Goal: Check status: Check status

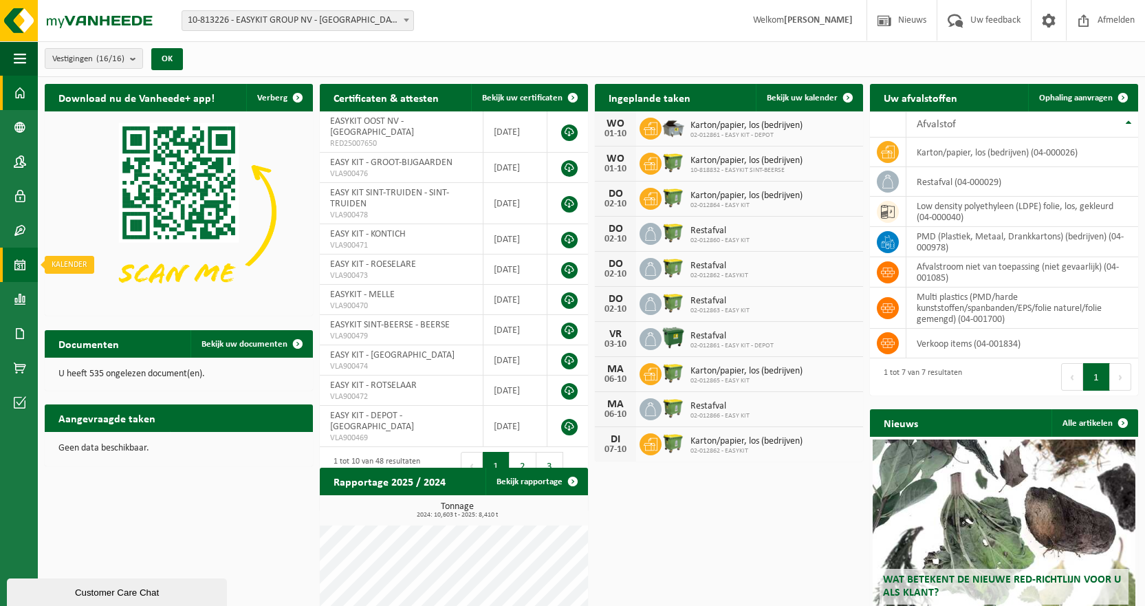
click at [20, 263] on span at bounding box center [20, 265] width 12 height 34
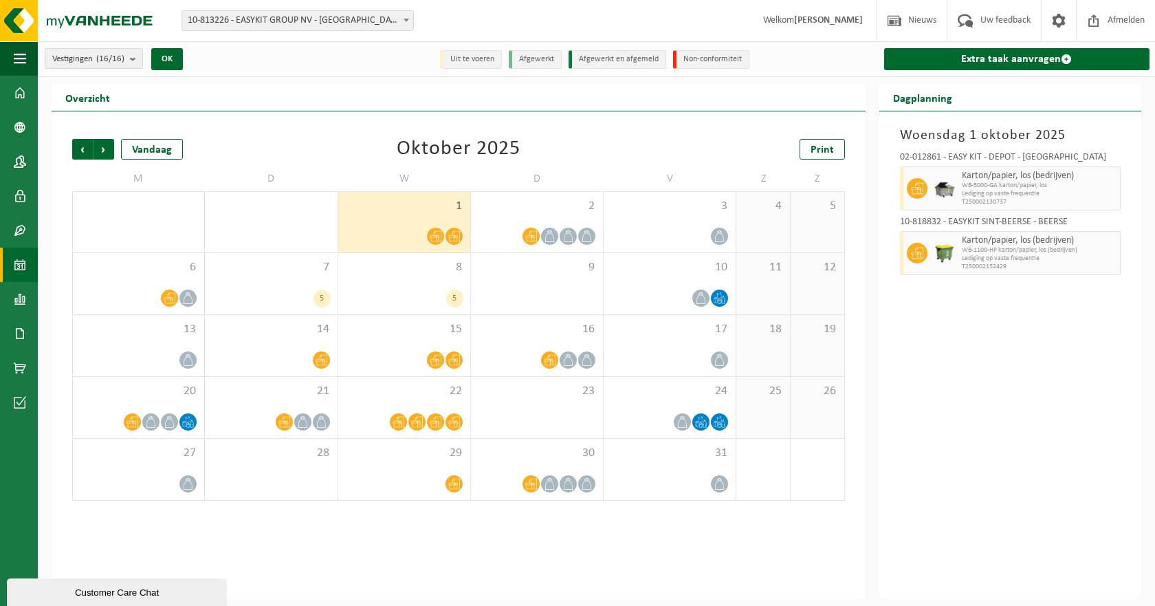
click at [345, 26] on span "10-813226 - EASYKIT GROUP NV - [GEOGRAPHIC_DATA]" at bounding box center [297, 20] width 231 height 19
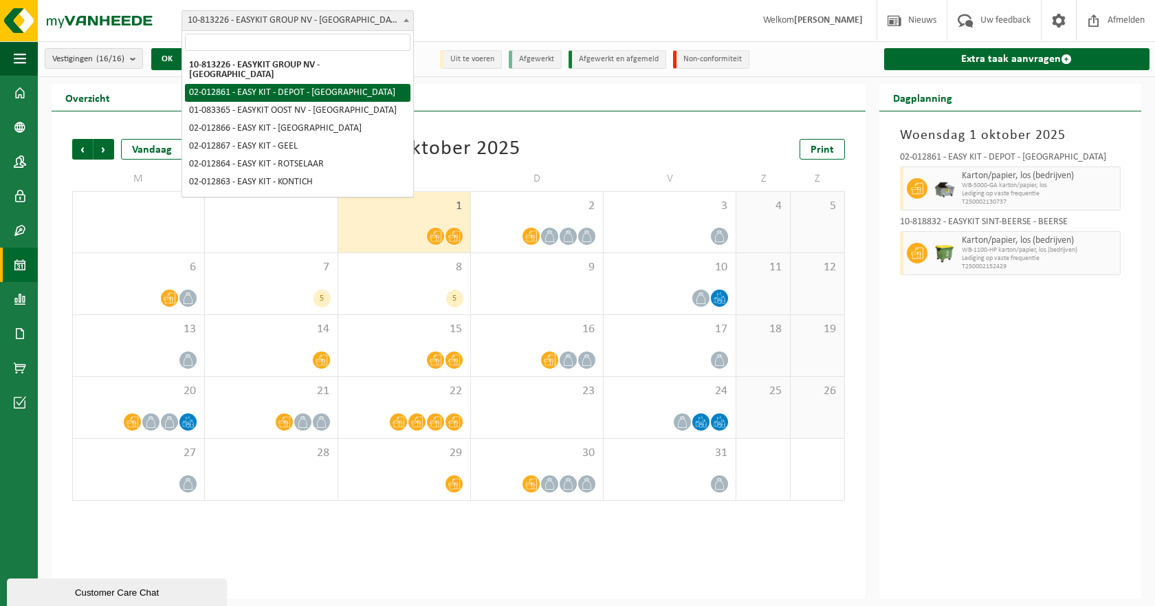
select select "3949"
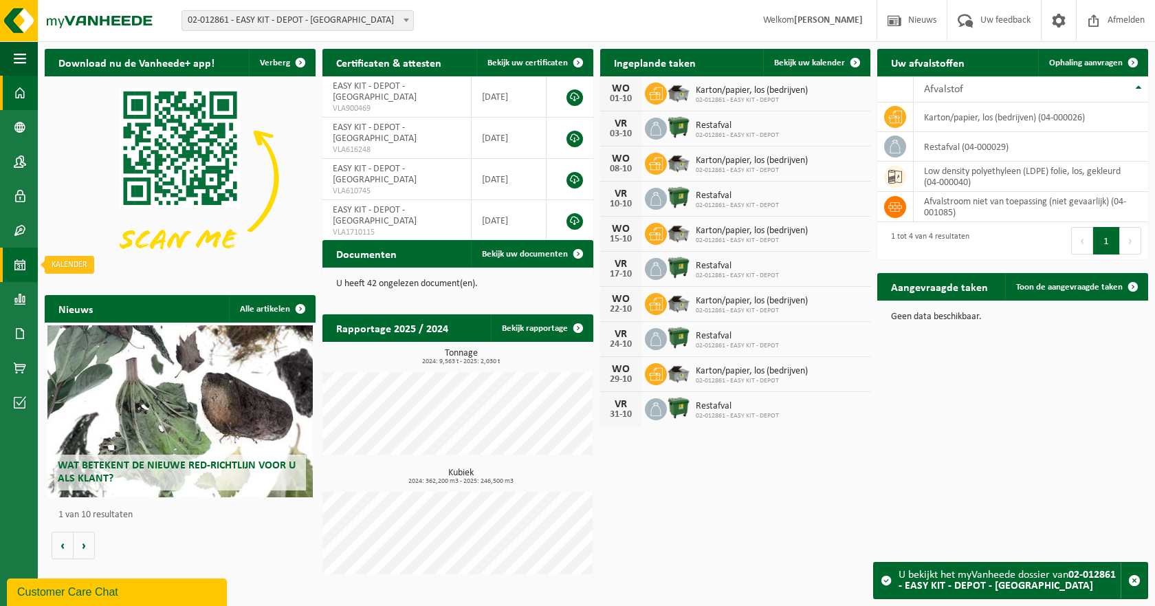
click at [18, 262] on span at bounding box center [20, 265] width 12 height 34
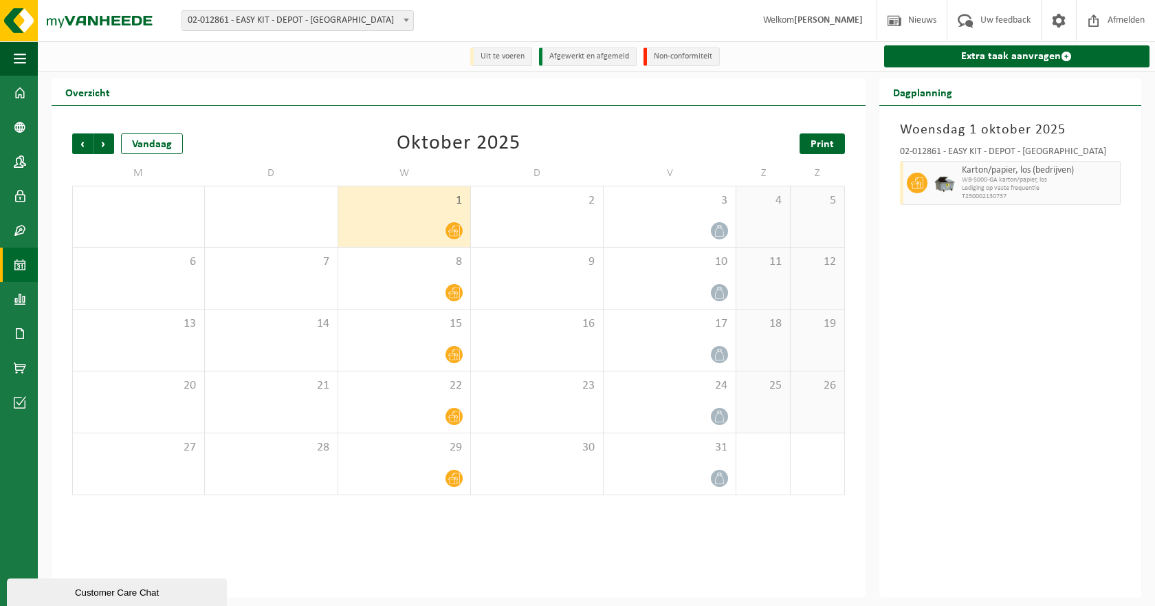
click at [809, 140] on link "Print" at bounding box center [822, 143] width 45 height 21
click at [228, 23] on span "02-012861 - EASY KIT - DEPOT - [GEOGRAPHIC_DATA]" at bounding box center [297, 20] width 231 height 19
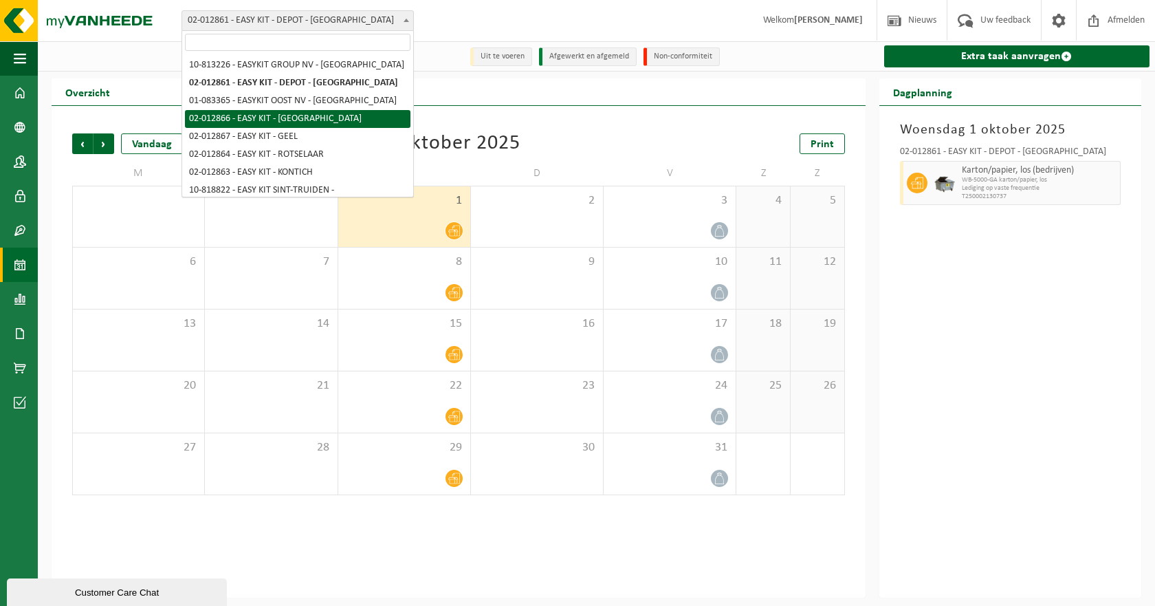
select select "3954"
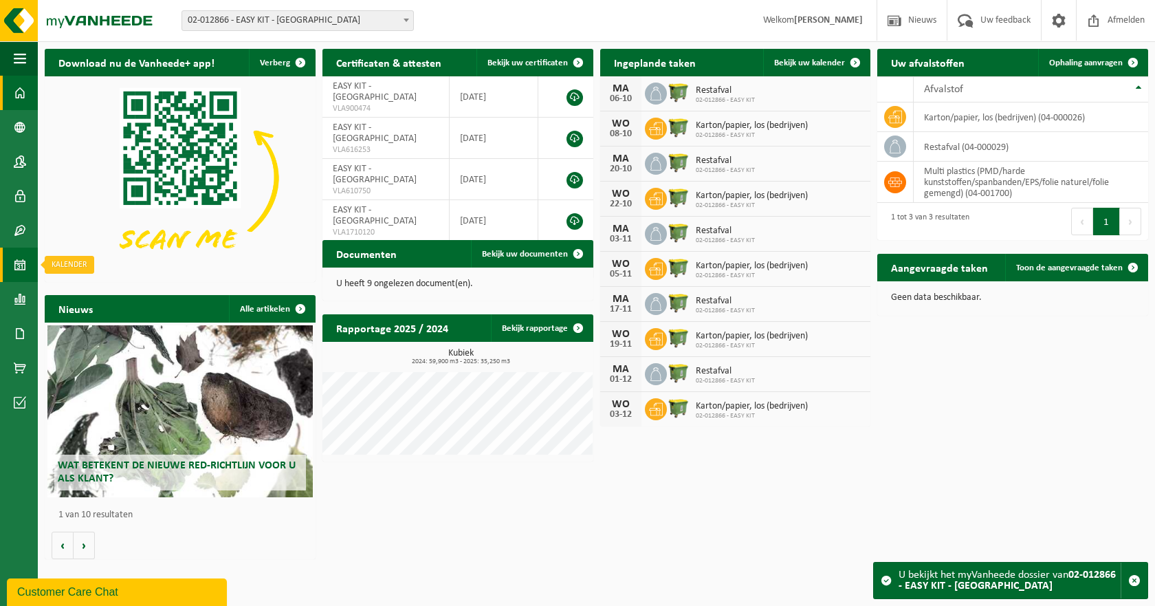
click at [23, 271] on span at bounding box center [20, 265] width 12 height 34
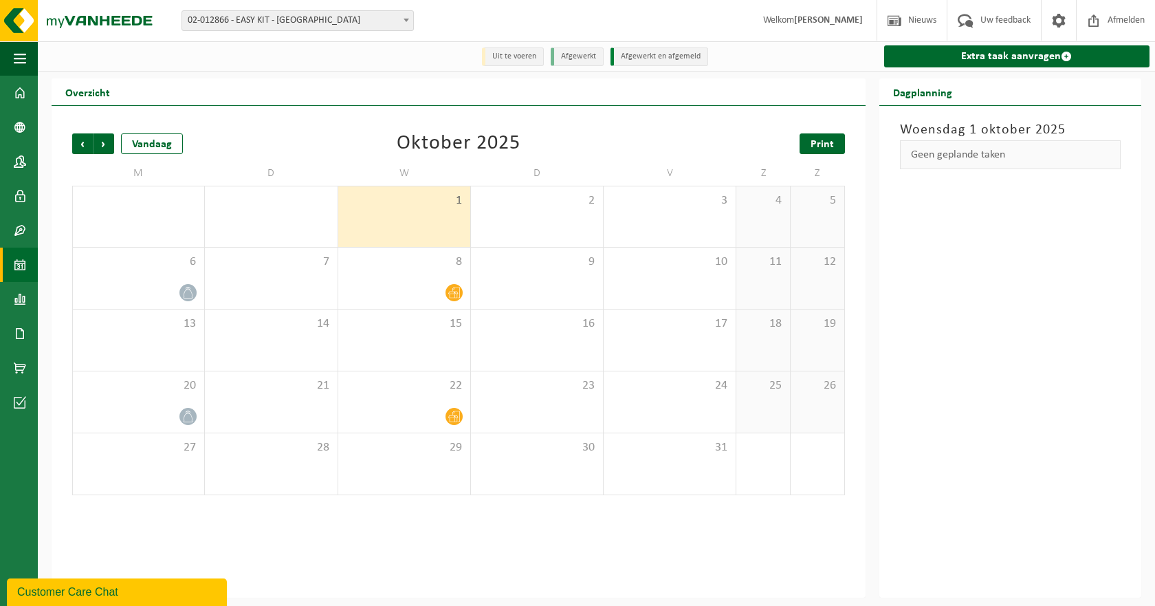
click at [841, 154] on link "Print" at bounding box center [822, 143] width 45 height 21
click at [393, 24] on span "02-012866 - EASY KIT - [GEOGRAPHIC_DATA]" at bounding box center [297, 20] width 231 height 19
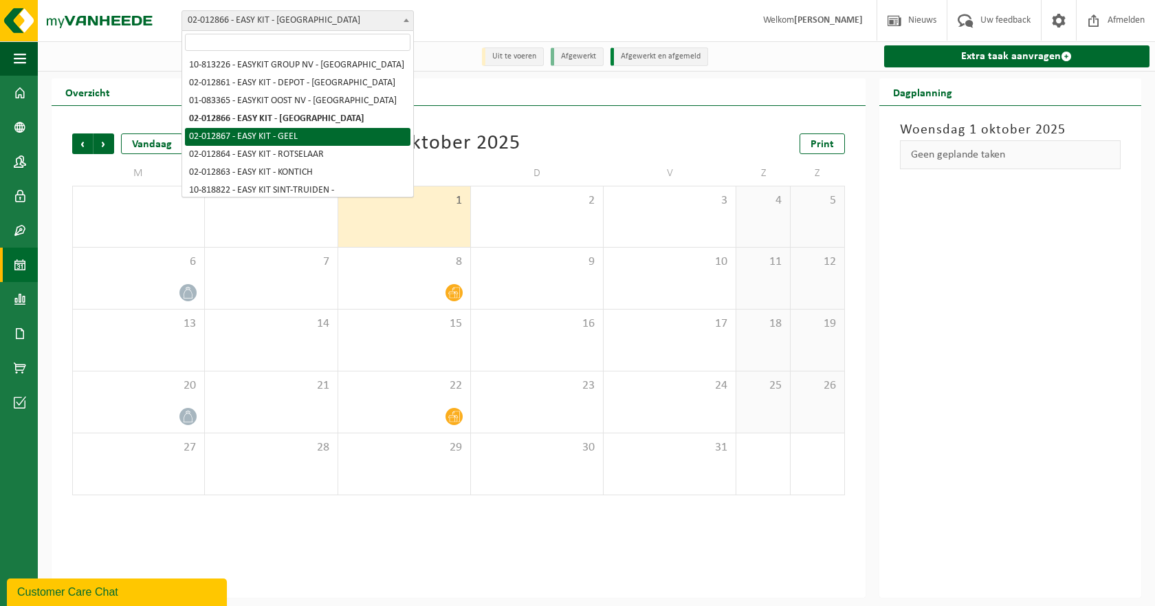
select select "3955"
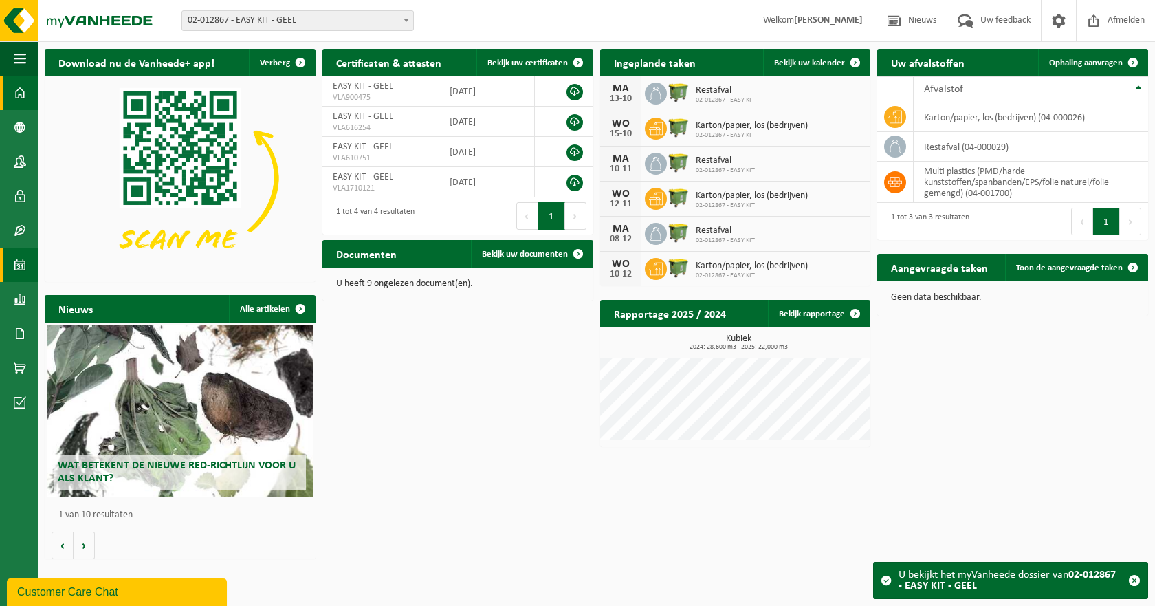
click at [30, 265] on link "Kalender" at bounding box center [19, 265] width 38 height 34
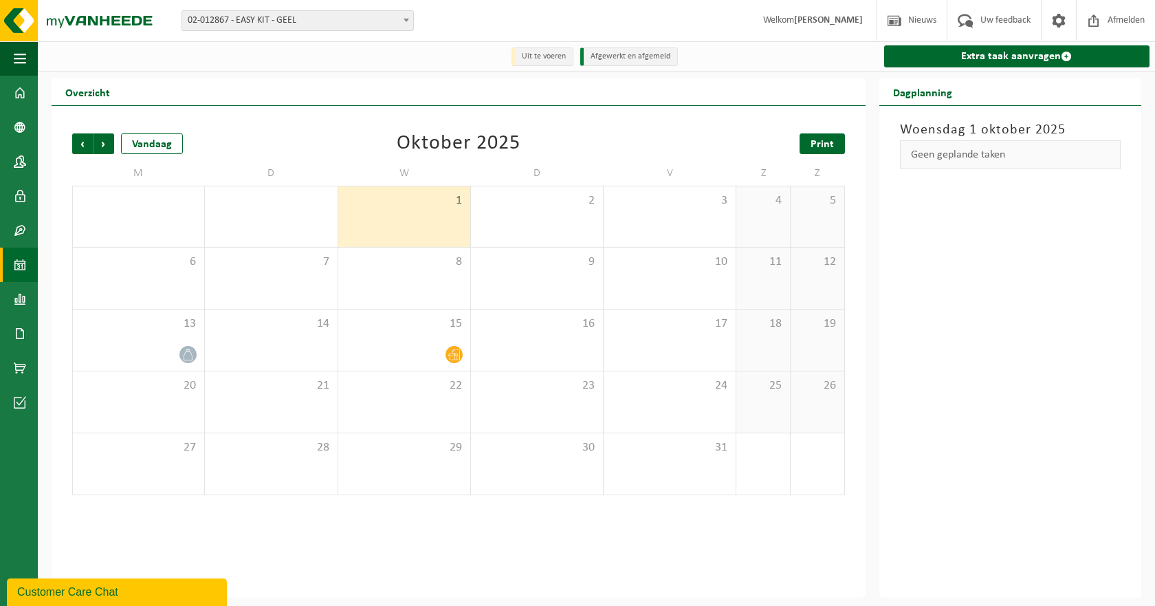
click at [842, 148] on link "Print" at bounding box center [822, 143] width 45 height 21
click at [334, 14] on span "02-012867 - EASY KIT - GEEL" at bounding box center [297, 20] width 231 height 19
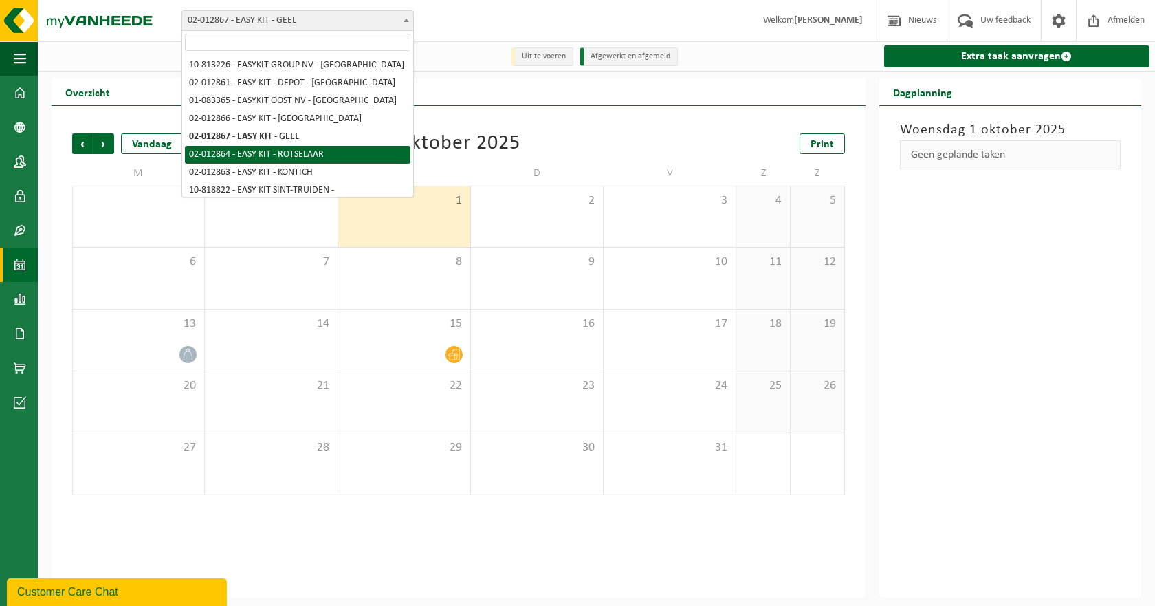
select select "3952"
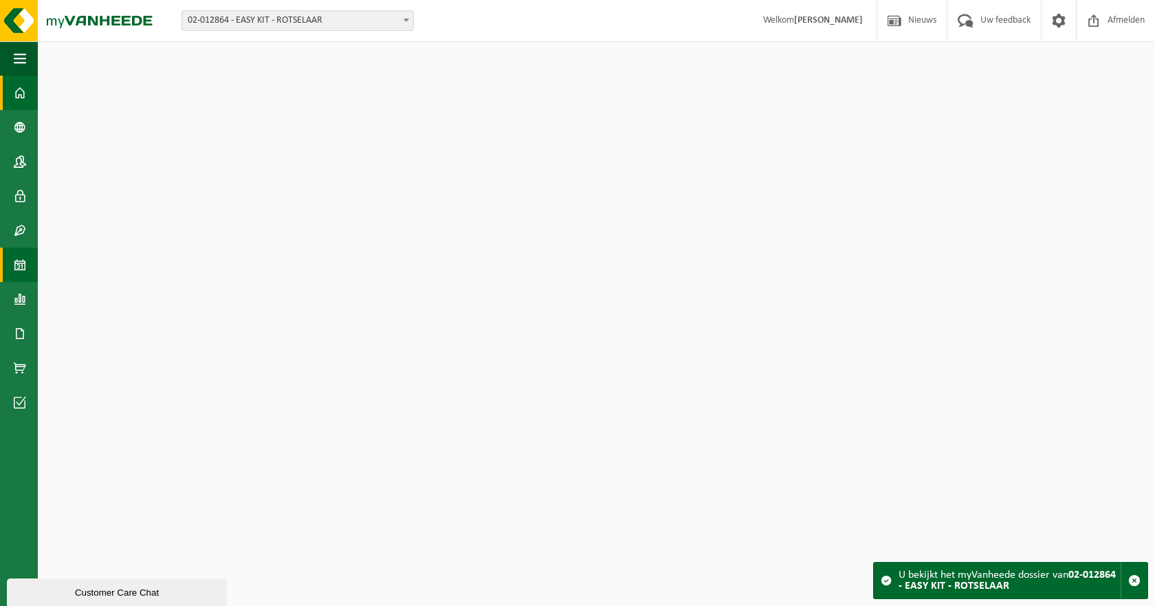
click at [9, 272] on link "Kalender" at bounding box center [19, 265] width 38 height 34
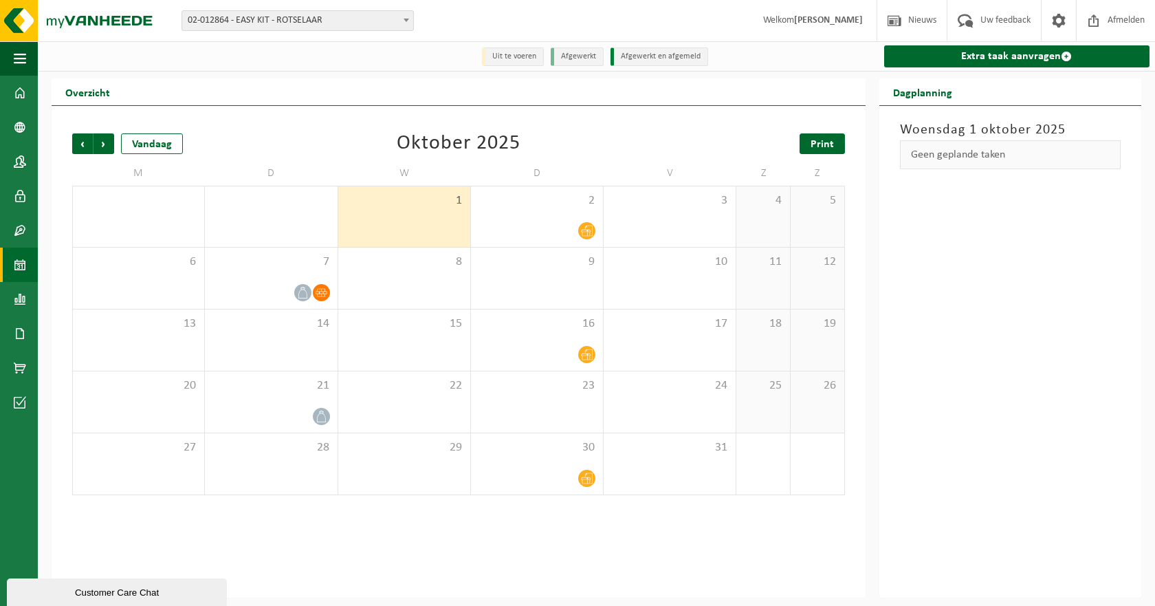
click at [818, 138] on link "Print" at bounding box center [822, 143] width 45 height 21
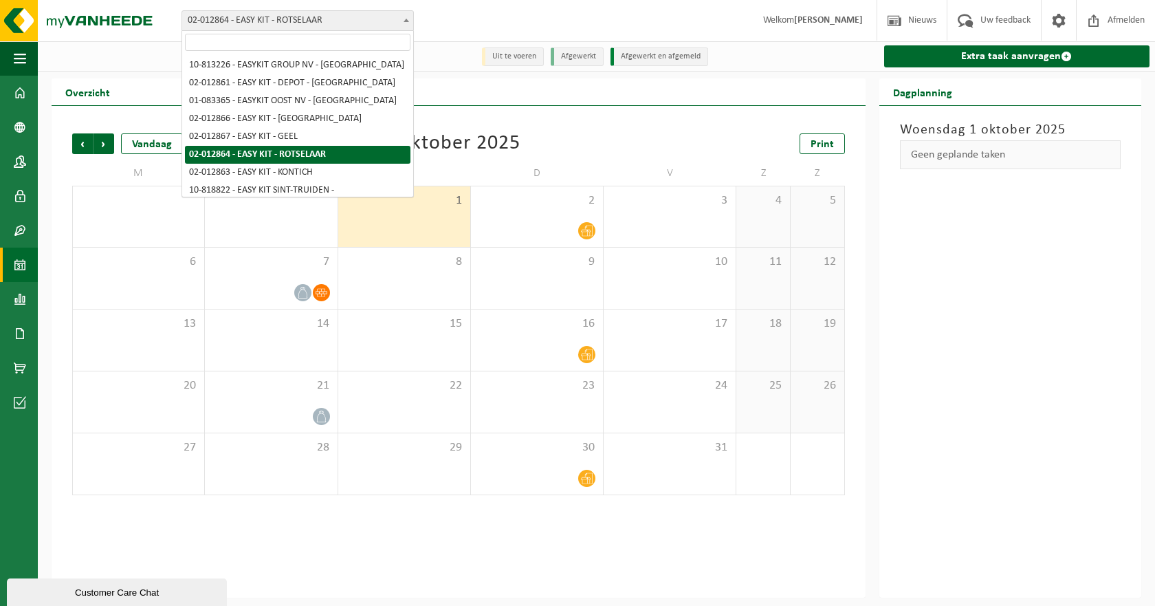
click at [304, 17] on span "02-012864 - EASY KIT - ROTSELAAR" at bounding box center [297, 20] width 231 height 19
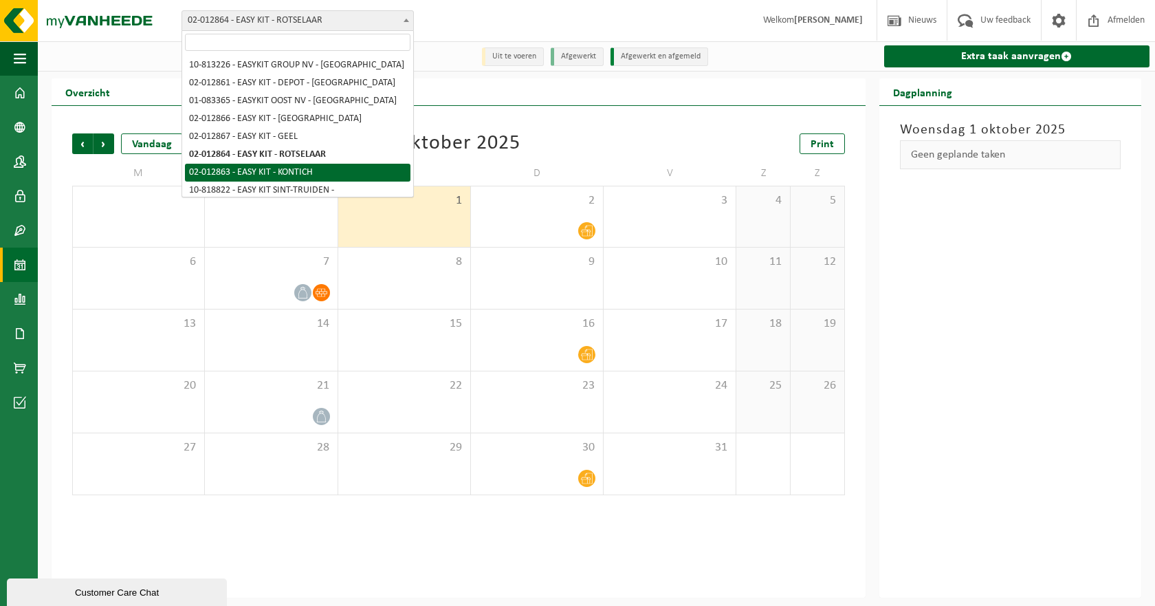
select select "3951"
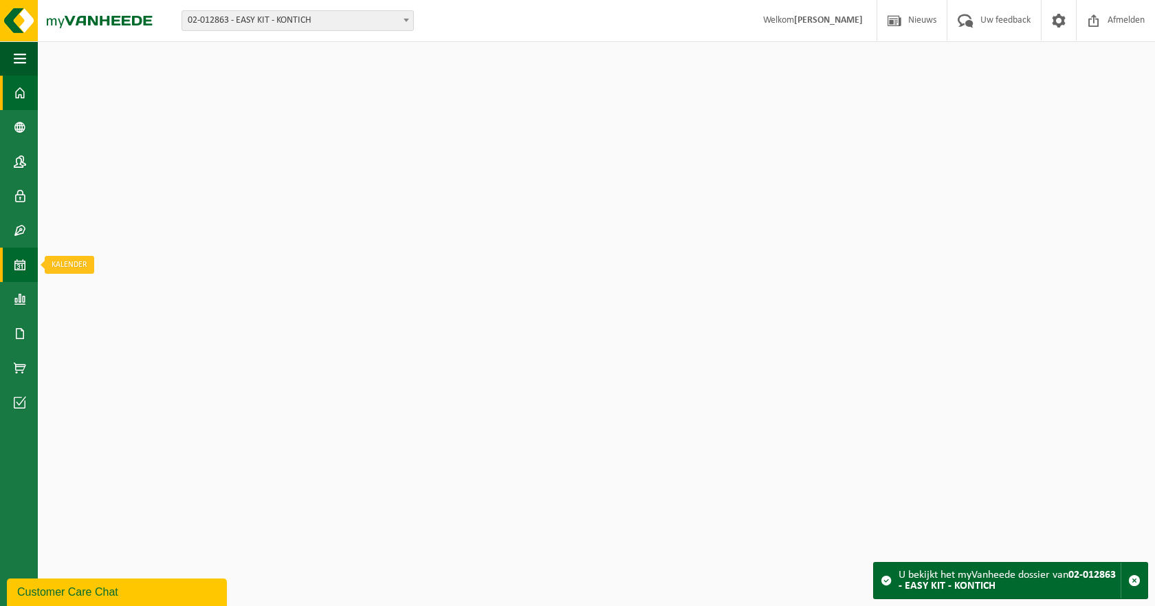
click at [22, 274] on span at bounding box center [20, 265] width 12 height 34
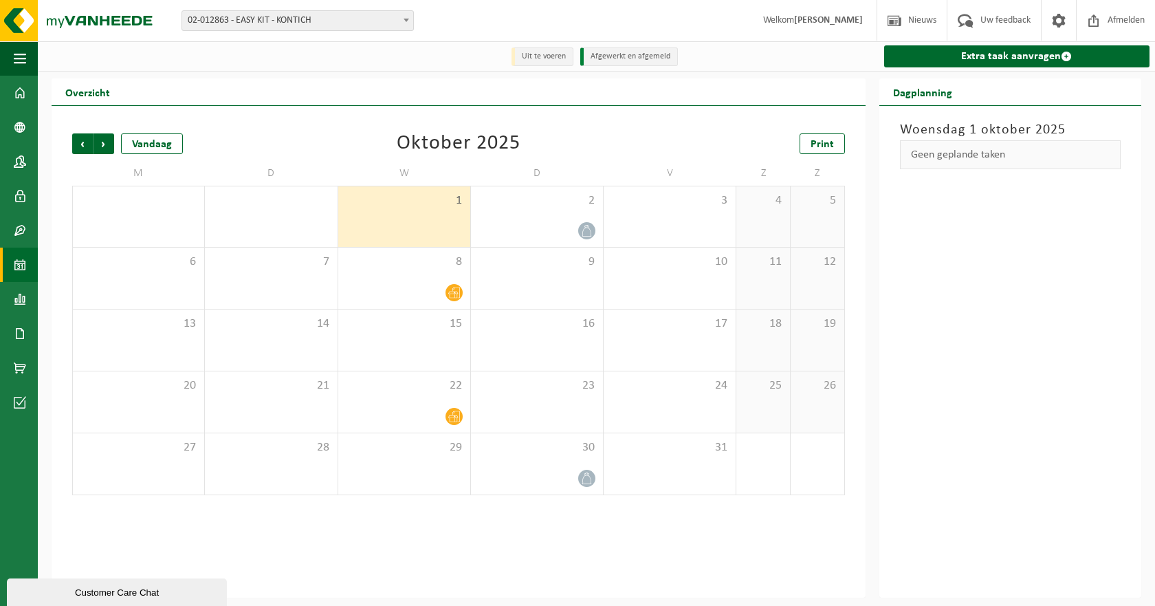
drag, startPoint x: 0, startPoint y: 0, endPoint x: 703, endPoint y: 146, distance: 717.7
click at [703, 146] on div "Vorige Volgende Vandaag Oktober 2025 Print" at bounding box center [458, 143] width 773 height 21
click at [780, 145] on div "Print" at bounding box center [777, 143] width 138 height 21
click at [810, 145] on link "Print" at bounding box center [822, 143] width 45 height 21
click at [297, 14] on span "02-012863 - EASY KIT - KONTICH" at bounding box center [297, 20] width 231 height 19
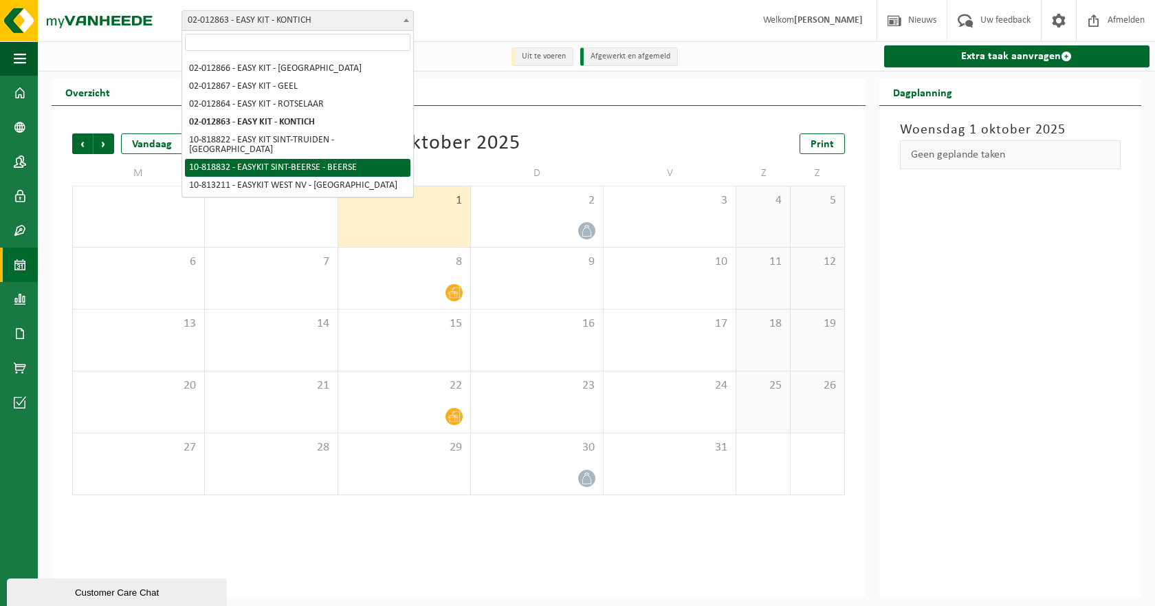
scroll to position [69, 0]
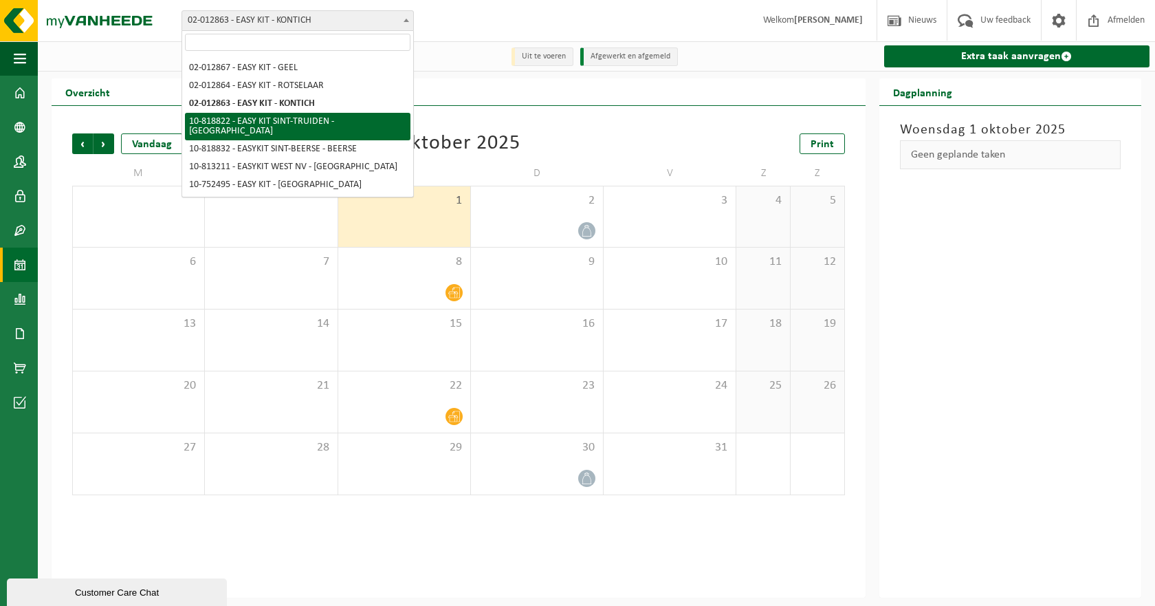
select select "39251"
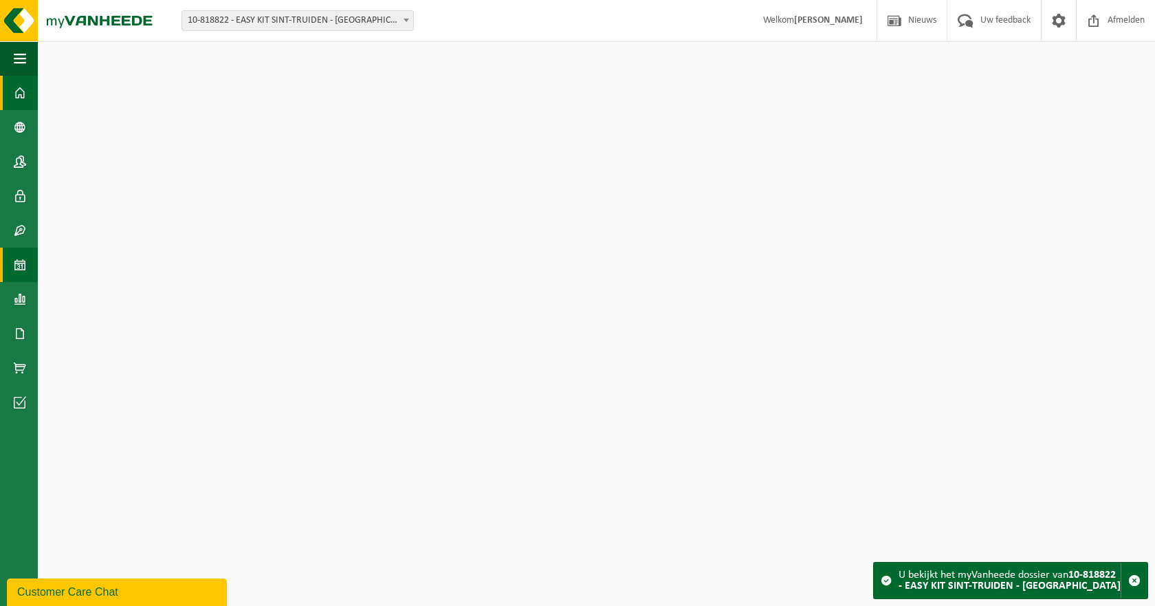
click at [35, 265] on div "Navigatie Nieuws Uw feedback Afmelden Dashboard Bedrijfsgegevens Contactpersone…" at bounding box center [577, 237] width 1155 height 475
click at [30, 265] on link "Kalender" at bounding box center [19, 265] width 38 height 34
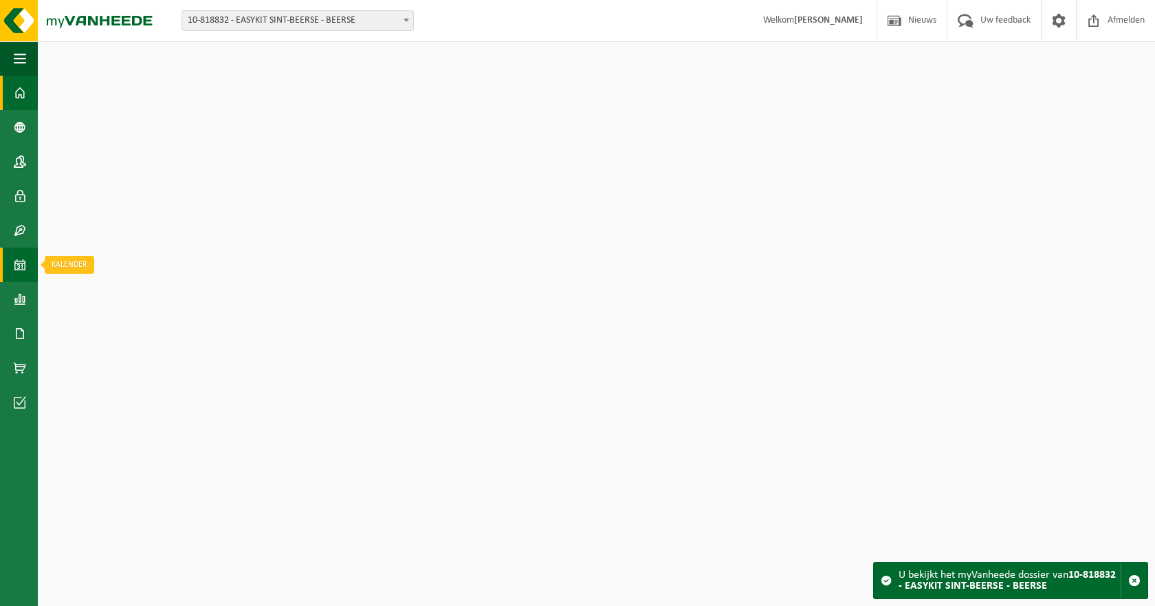
click at [28, 255] on link "Kalender" at bounding box center [19, 265] width 38 height 34
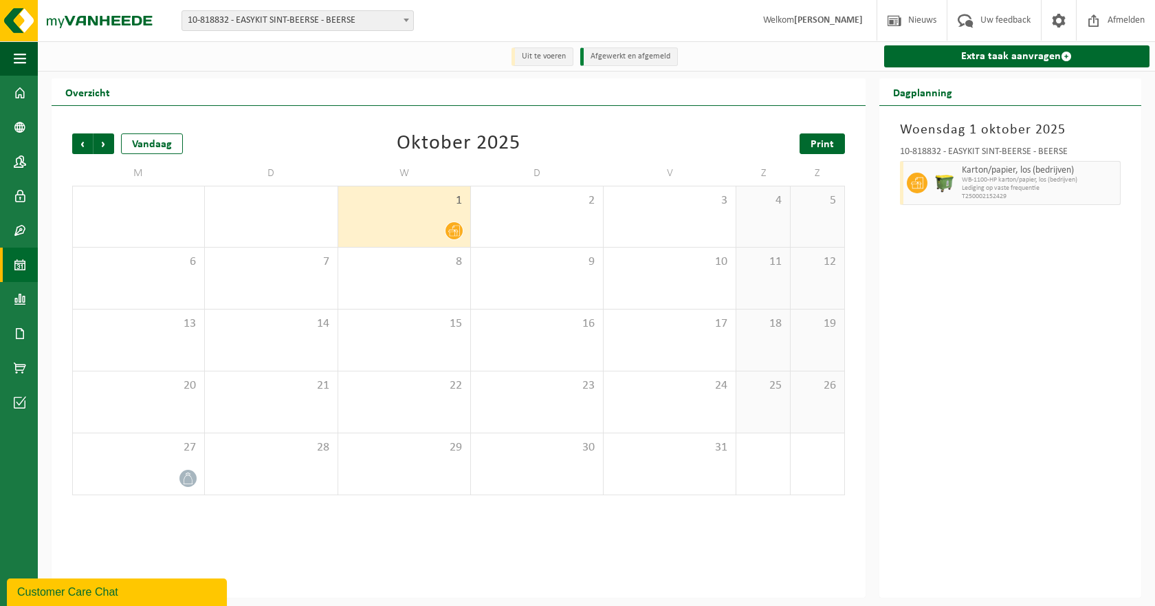
click at [843, 146] on link "Print" at bounding box center [822, 143] width 45 height 21
click at [327, 23] on span "10-818832 - EASYKIT SINT-BEERSE - BEERSE" at bounding box center [297, 20] width 231 height 19
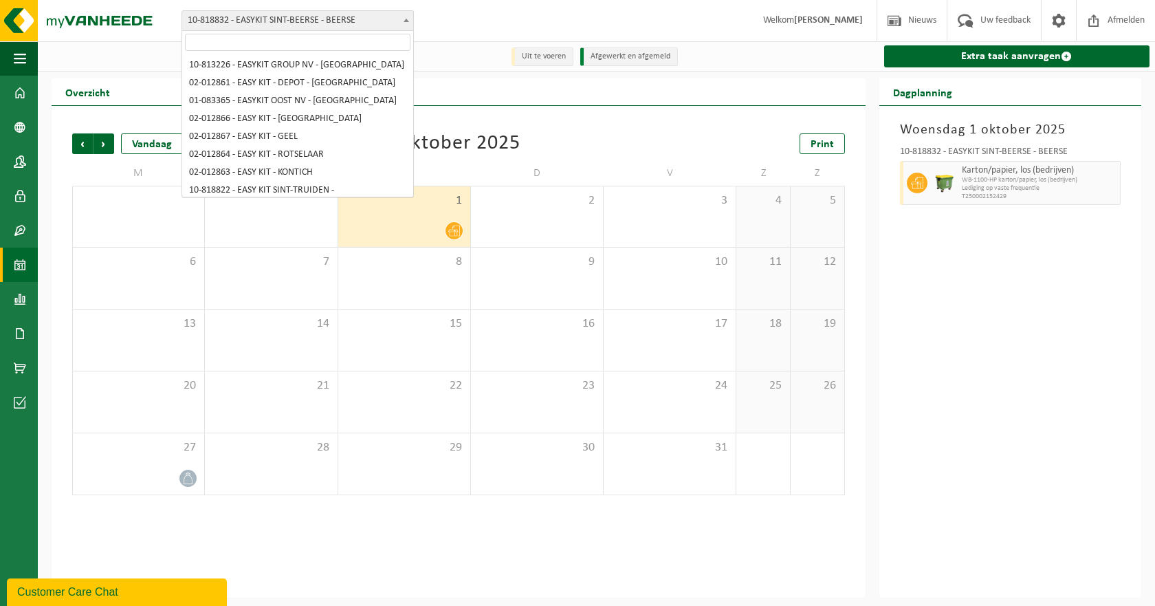
scroll to position [107, 0]
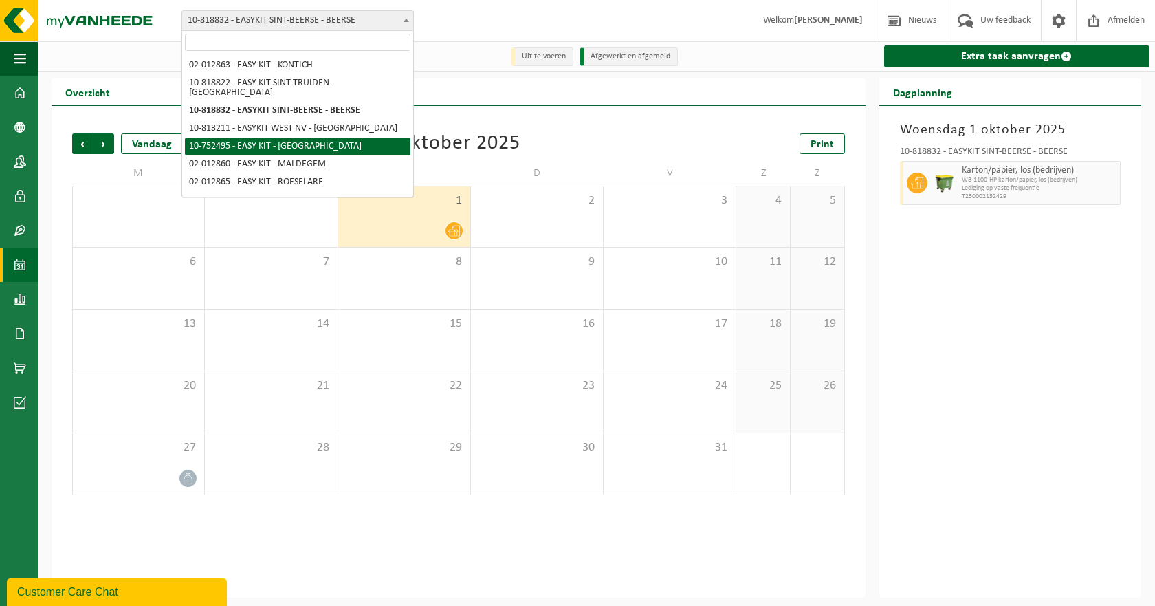
select select "7120"
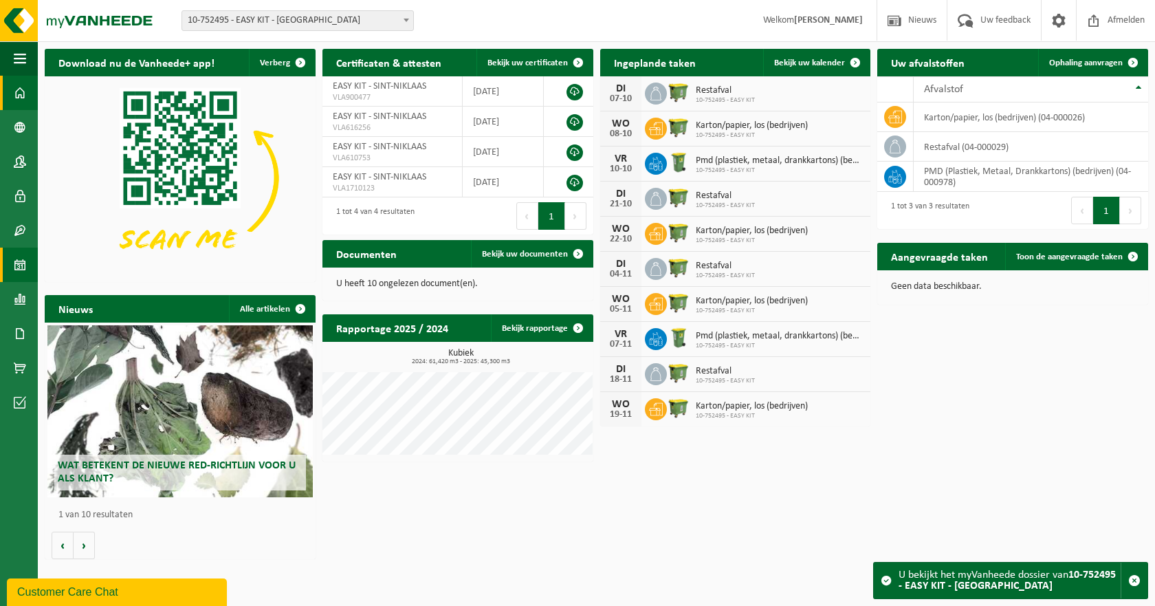
click at [21, 265] on span at bounding box center [20, 265] width 12 height 34
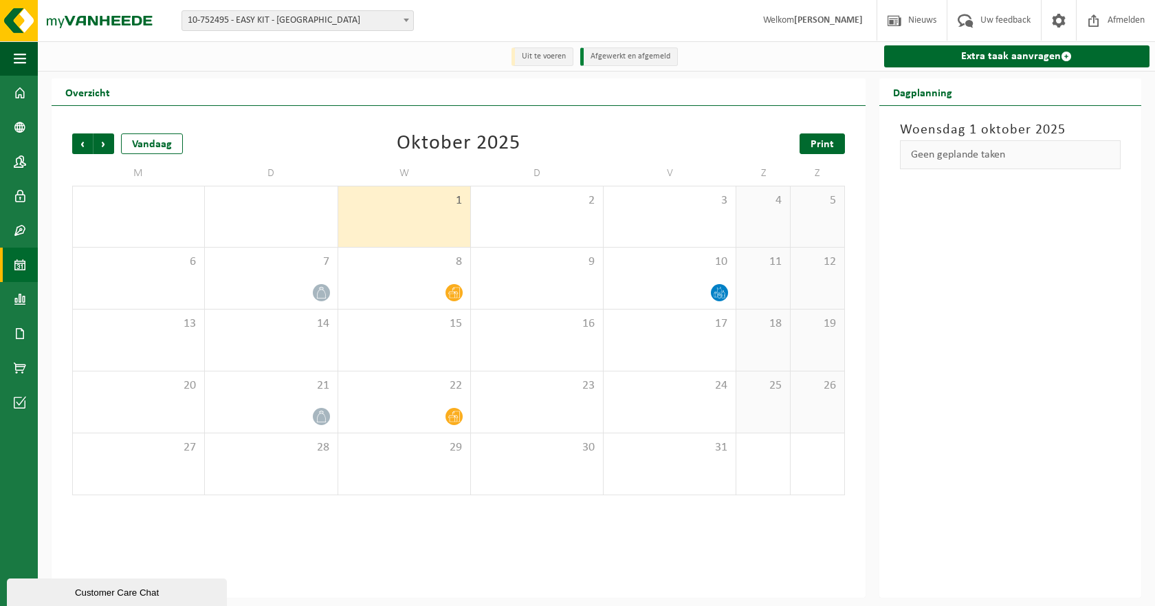
click at [841, 153] on link "Print" at bounding box center [822, 143] width 45 height 21
click at [268, 20] on span "10-752495 - EASY KIT - [GEOGRAPHIC_DATA]" at bounding box center [297, 20] width 231 height 19
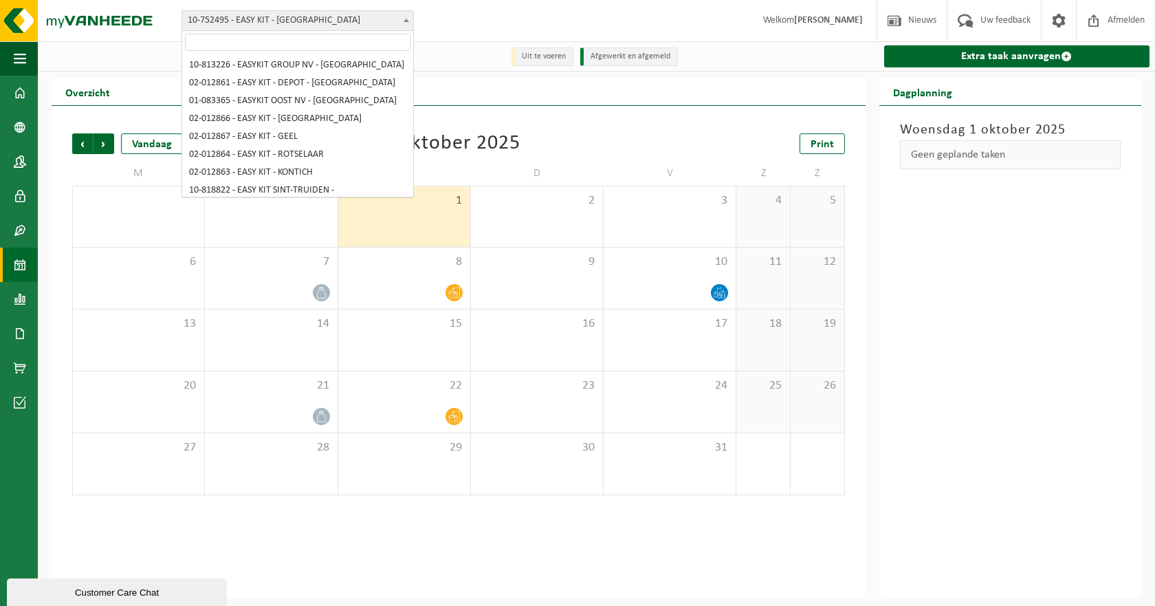
scroll to position [143, 0]
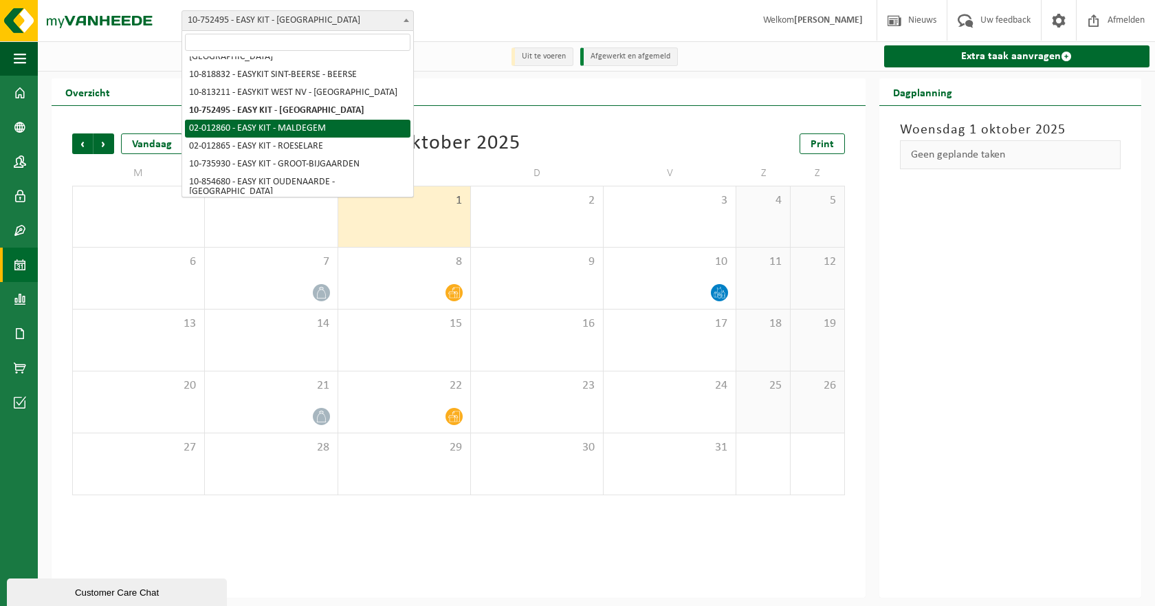
select select "3948"
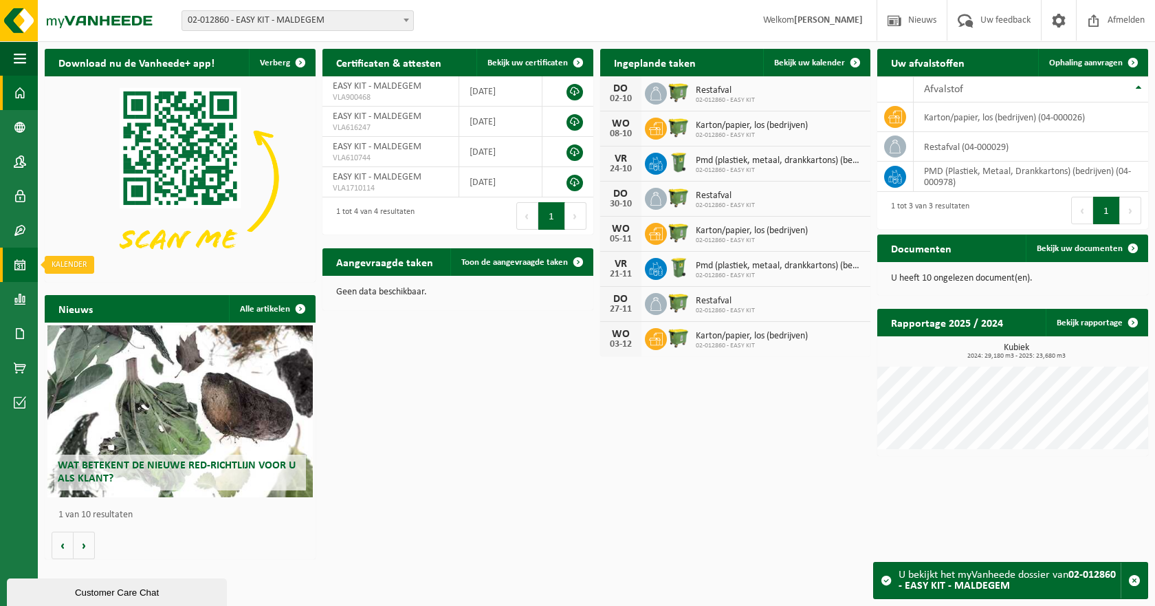
click at [31, 269] on link "Kalender" at bounding box center [19, 265] width 38 height 34
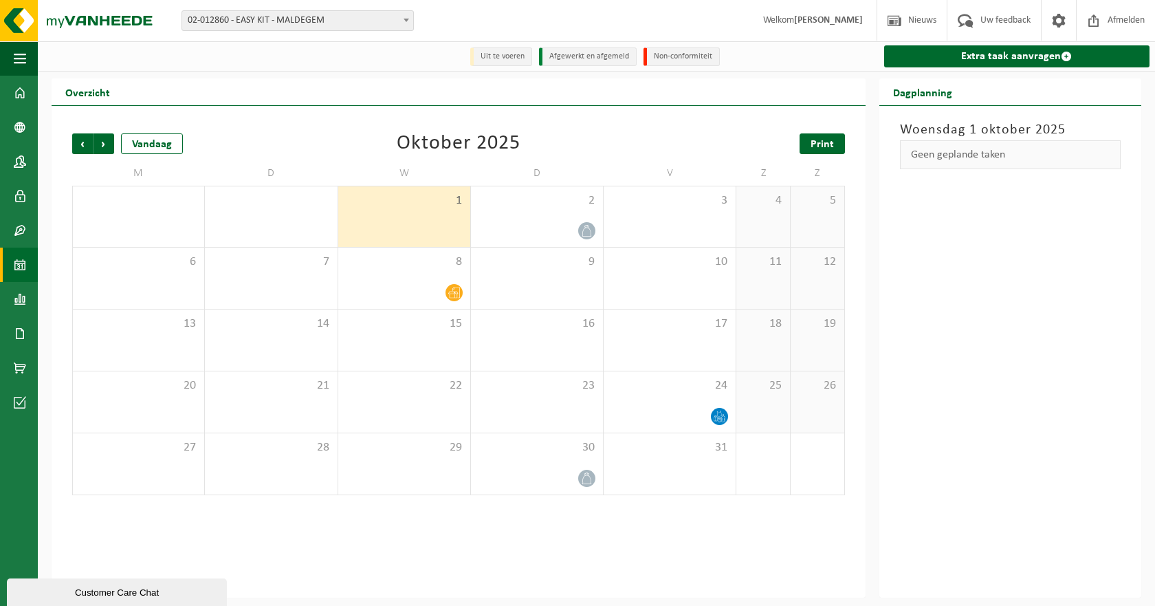
click at [817, 135] on link "Print" at bounding box center [822, 143] width 45 height 21
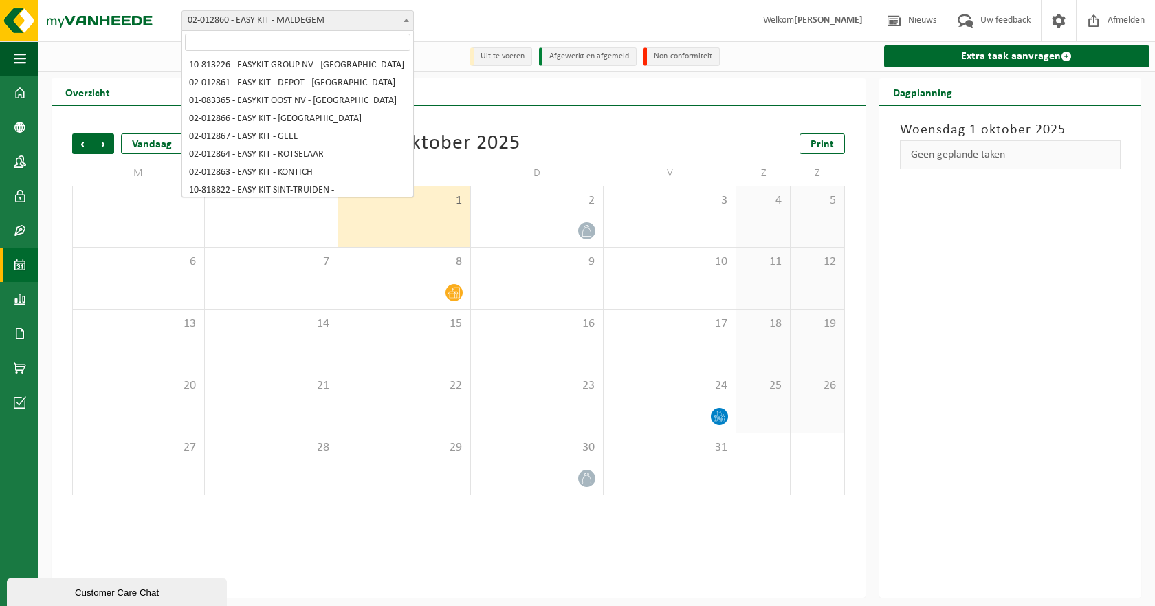
click at [334, 30] on span "02-012860 - EASY KIT - MALDEGEM" at bounding box center [298, 20] width 232 height 21
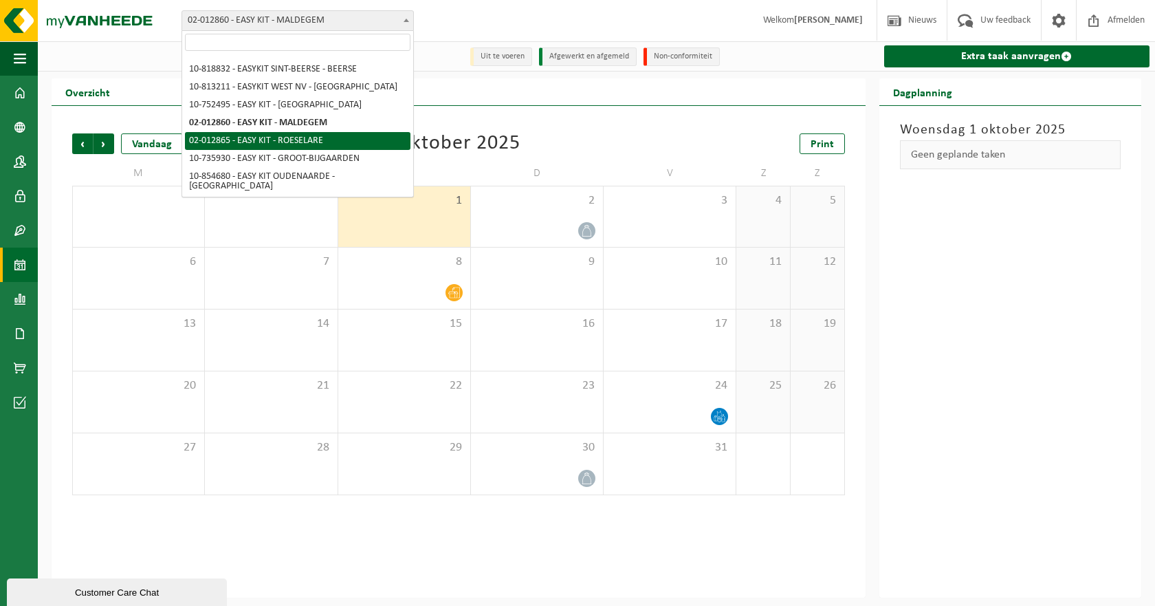
select select "3953"
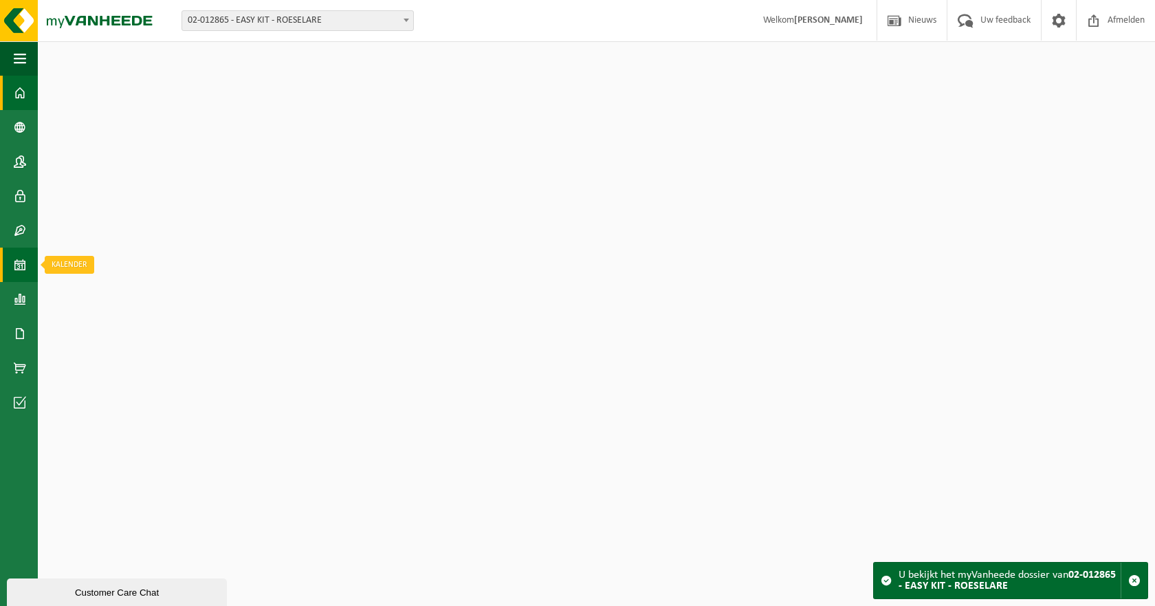
click at [16, 261] on span at bounding box center [20, 265] width 12 height 34
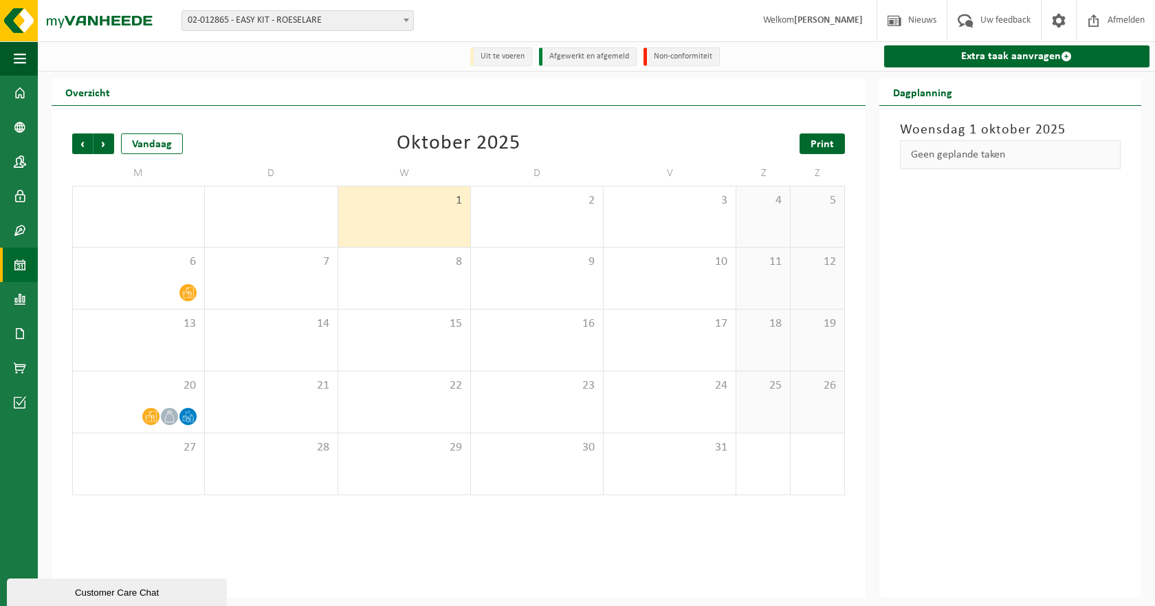
click at [822, 144] on span "Print" at bounding box center [822, 144] width 23 height 11
click at [347, 21] on span "02-012865 - EASY KIT - ROESELARE" at bounding box center [297, 20] width 231 height 19
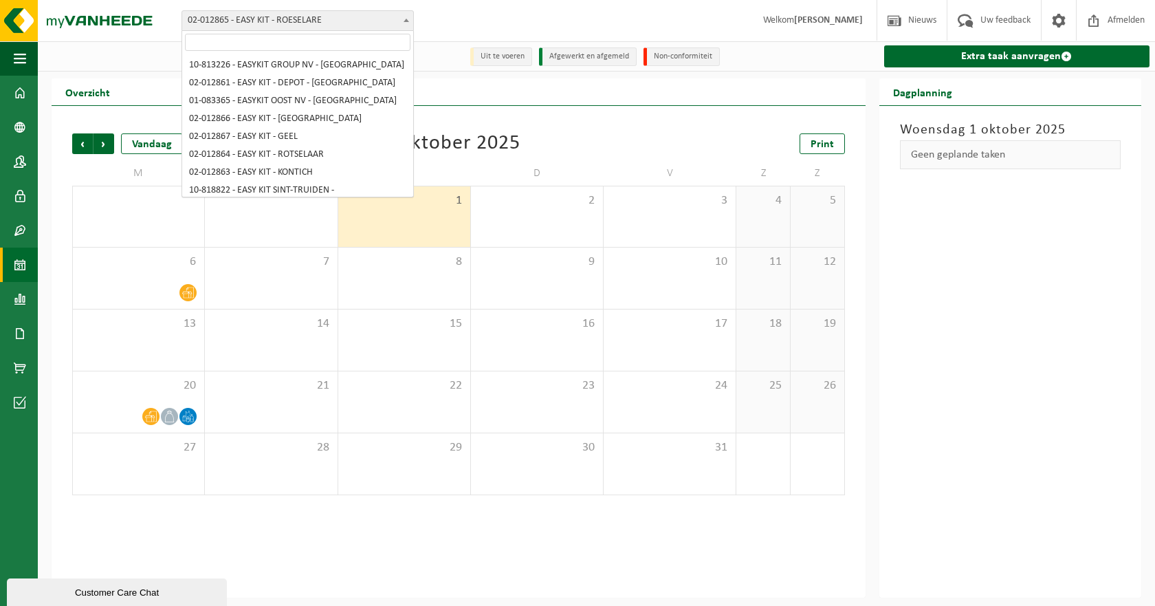
scroll to position [149, 0]
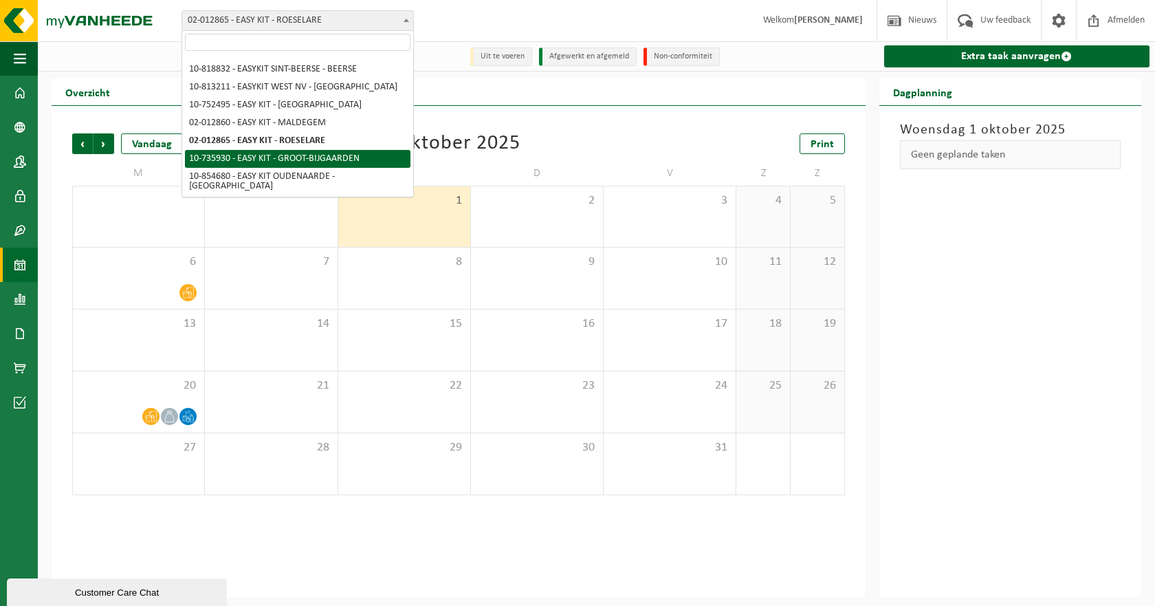
select select "3983"
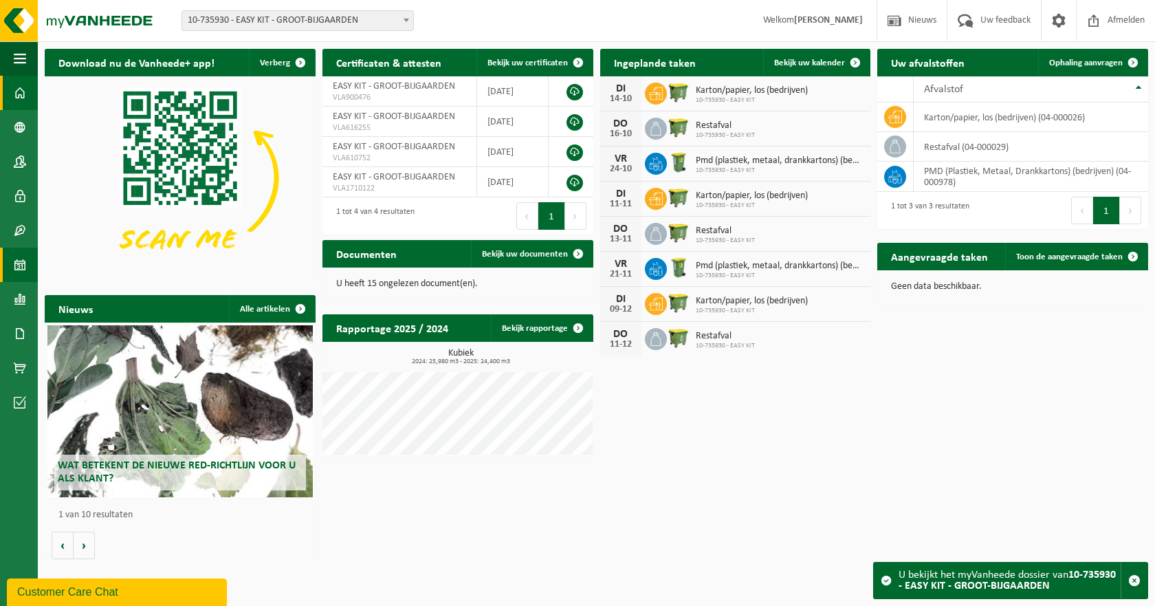
click at [12, 265] on link "Kalender" at bounding box center [19, 265] width 38 height 34
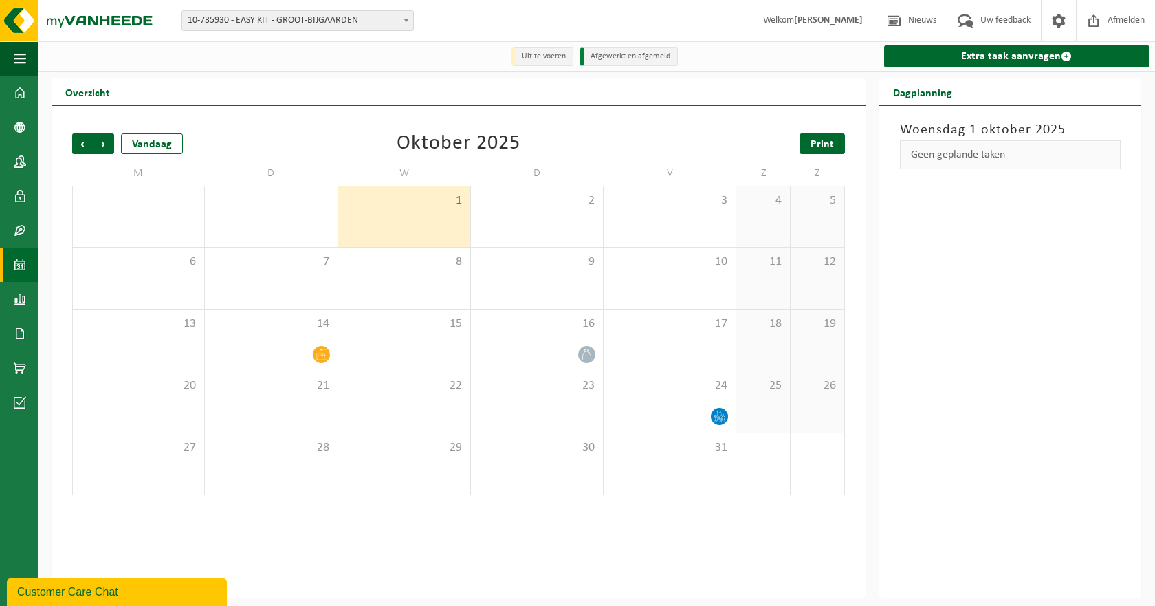
click at [842, 145] on link "Print" at bounding box center [822, 143] width 45 height 21
click at [300, 19] on span "10-735930 - EASY KIT - GROOT-BIJGAARDEN" at bounding box center [297, 20] width 231 height 19
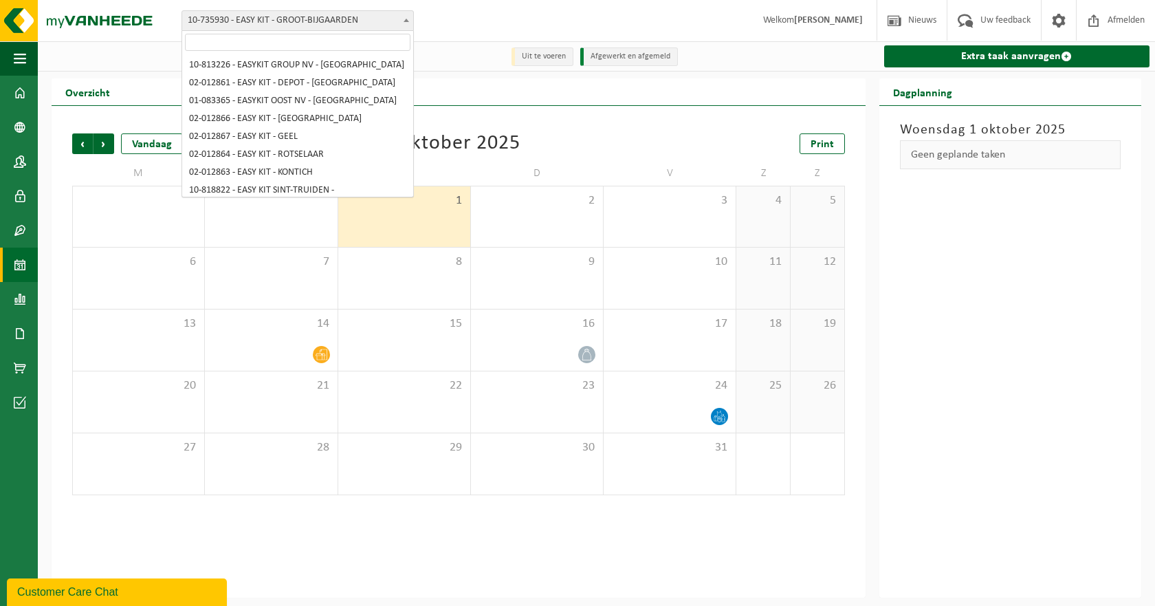
scroll to position [149, 0]
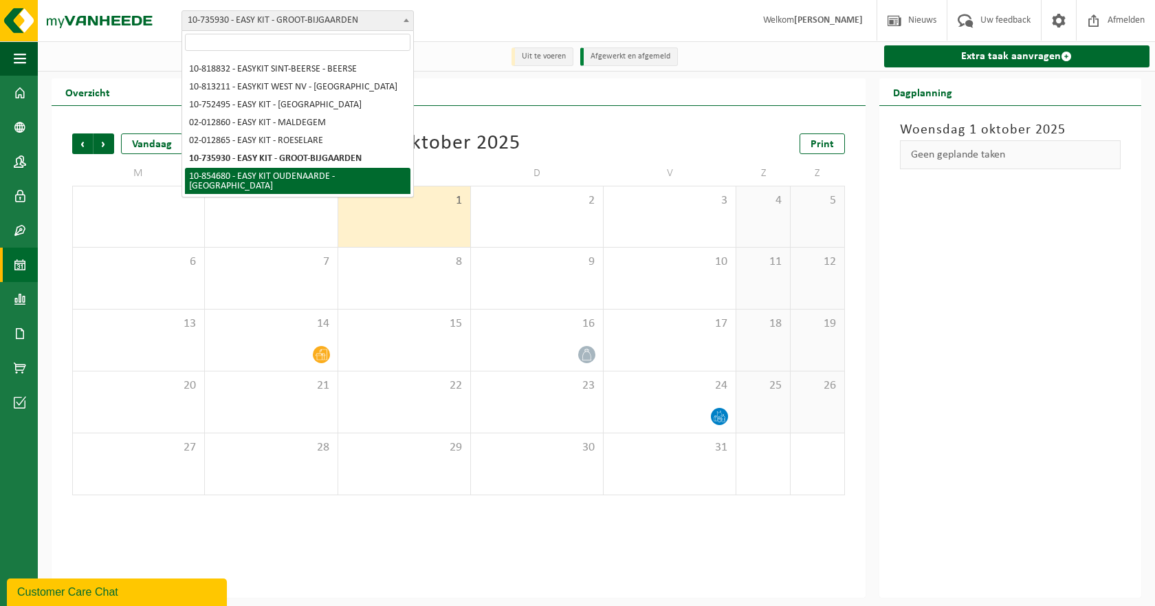
select select "97994"
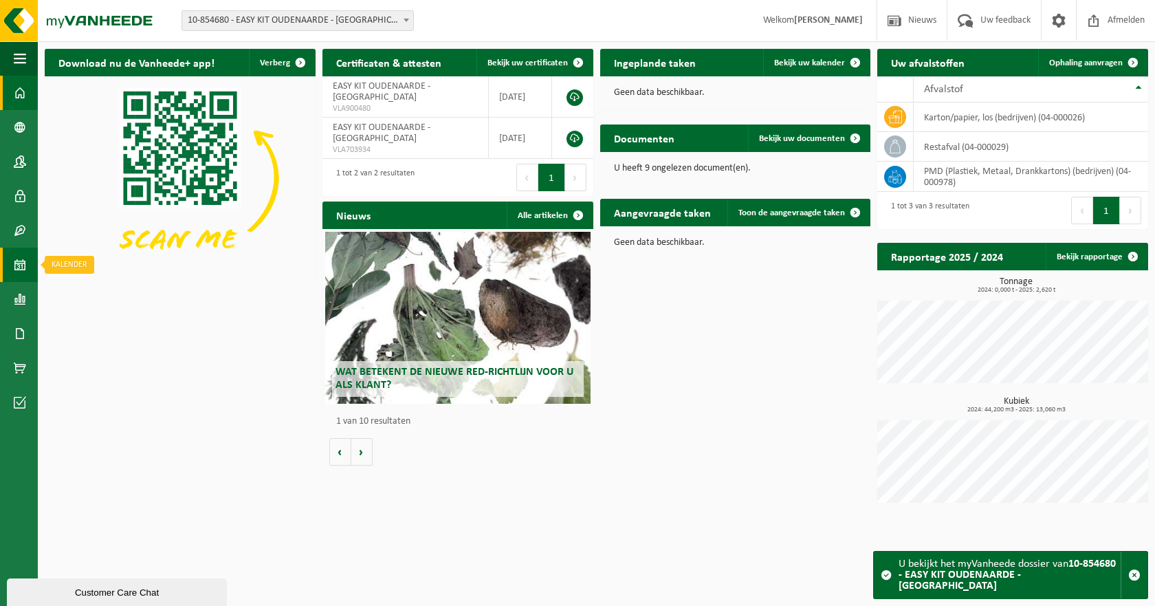
click at [32, 264] on link "Kalender" at bounding box center [19, 265] width 38 height 34
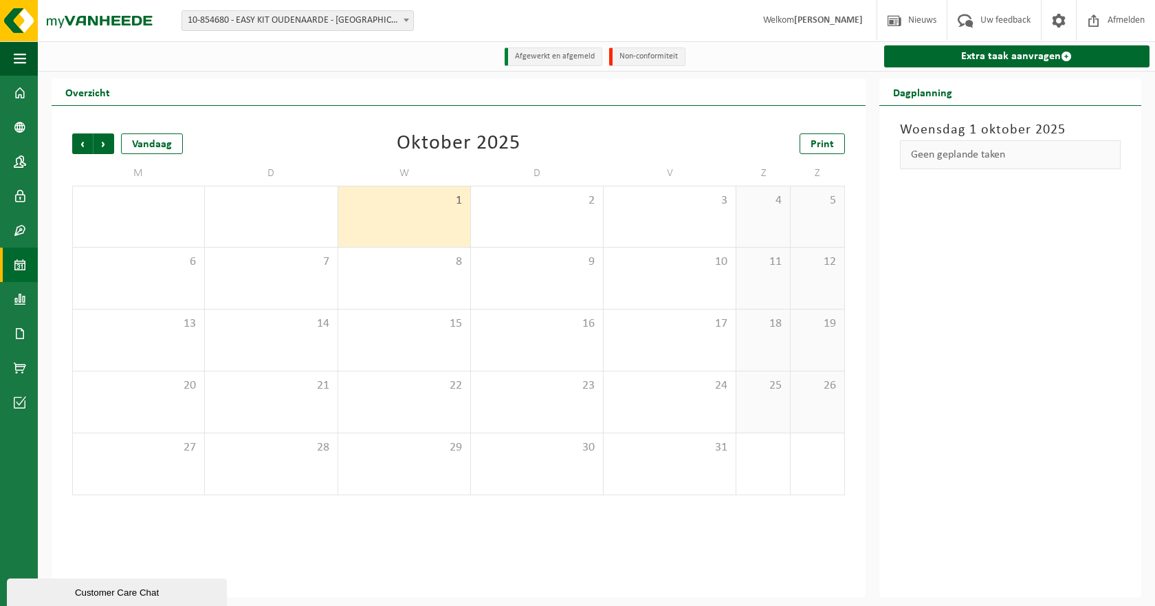
click at [338, 24] on span "10-854680 - EASY KIT OUDENAARDE - [GEOGRAPHIC_DATA]" at bounding box center [297, 20] width 231 height 19
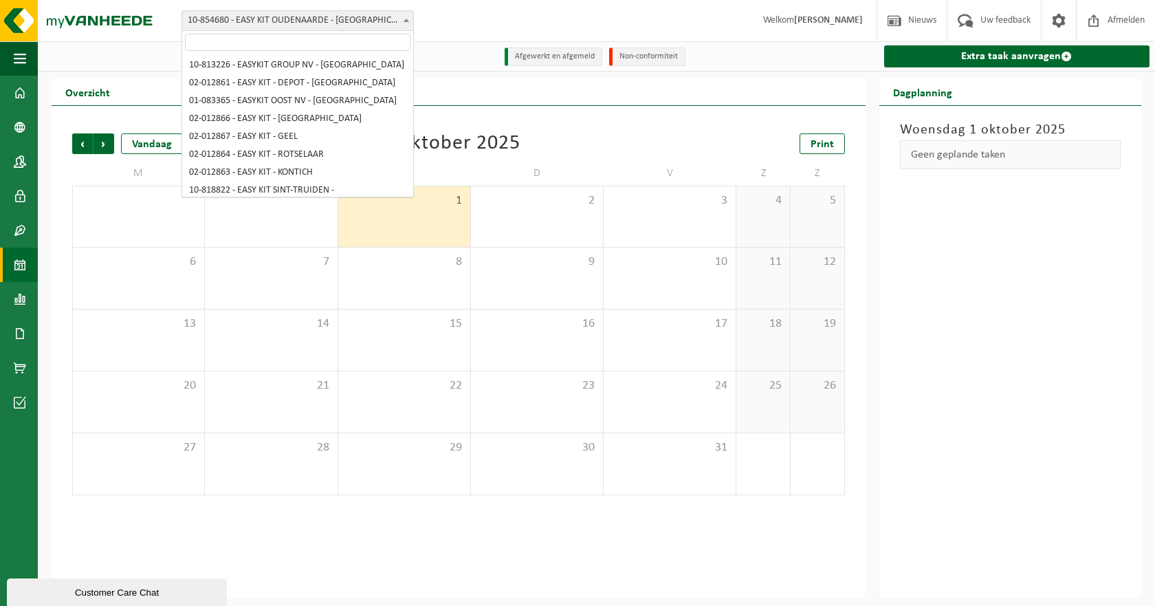
scroll to position [158, 0]
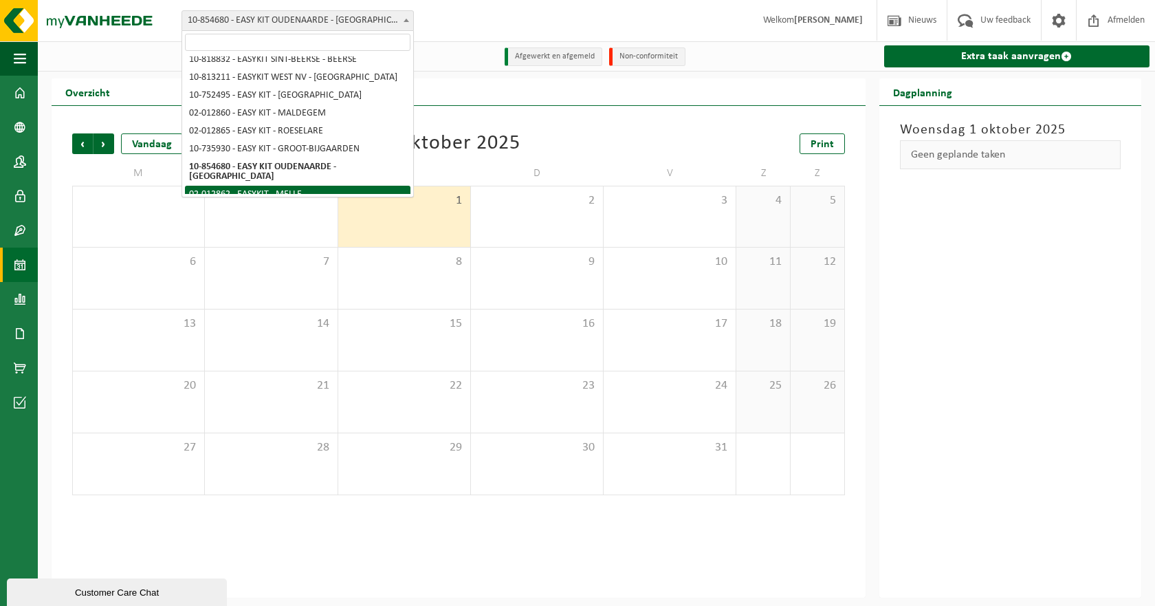
select select "3950"
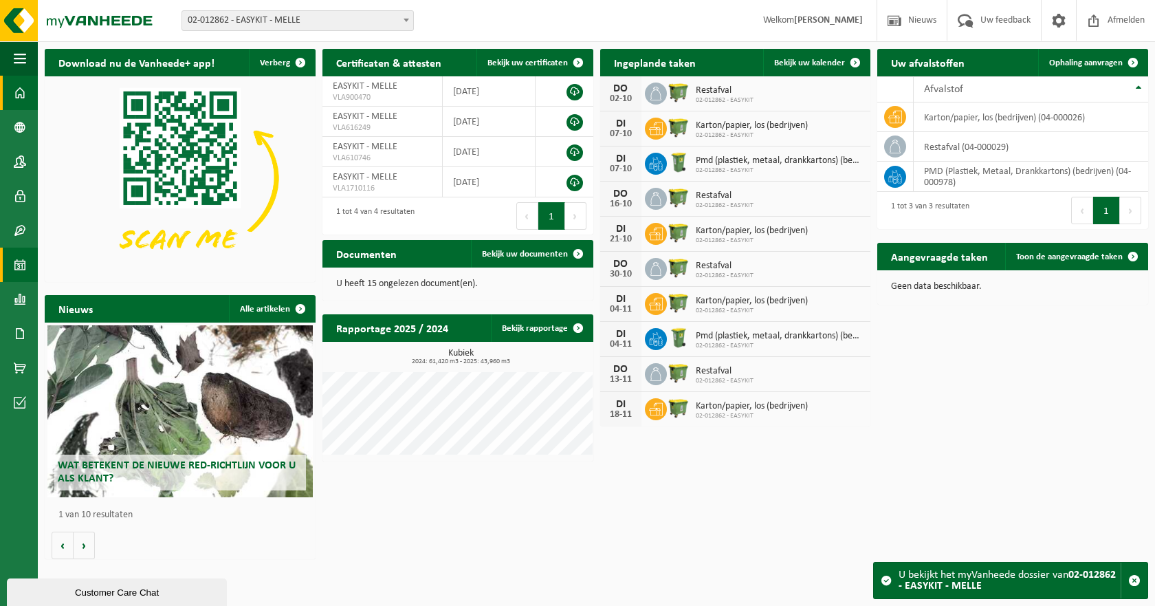
click at [27, 259] on link "Kalender" at bounding box center [19, 265] width 38 height 34
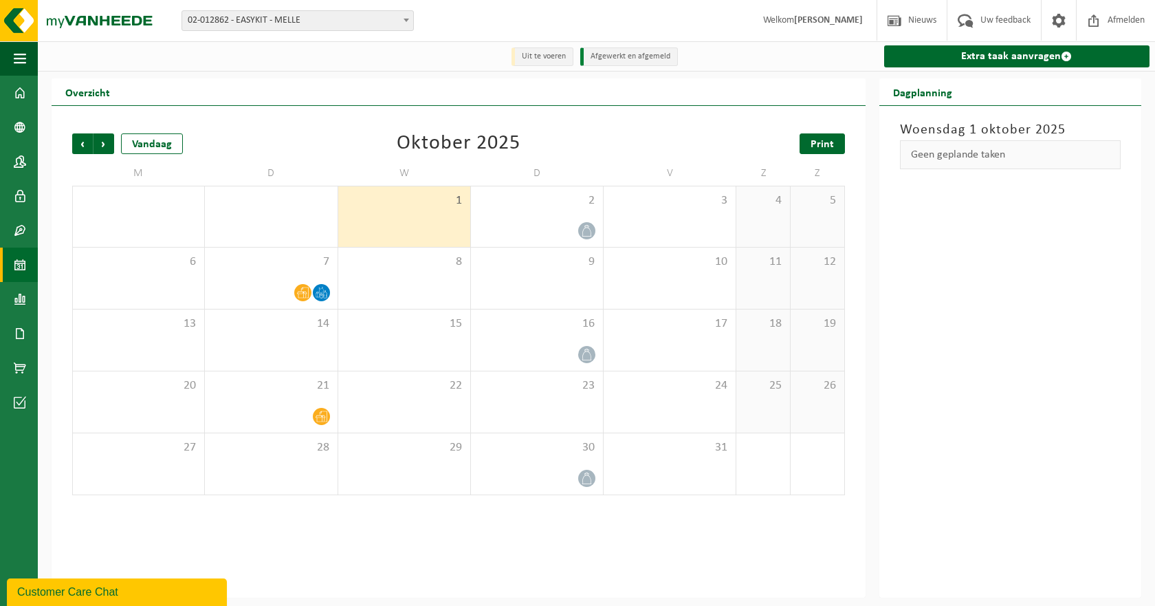
click at [804, 141] on link "Print" at bounding box center [822, 143] width 45 height 21
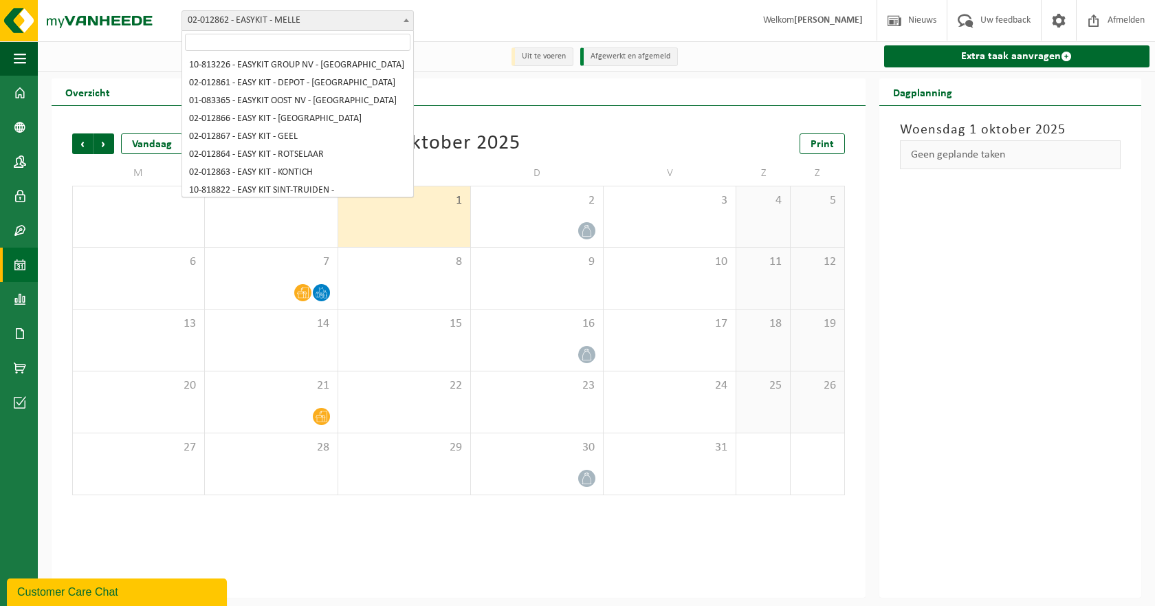
click at [381, 12] on span "02-012862 - EASYKIT - MELLE" at bounding box center [297, 20] width 231 height 19
select select "37167"
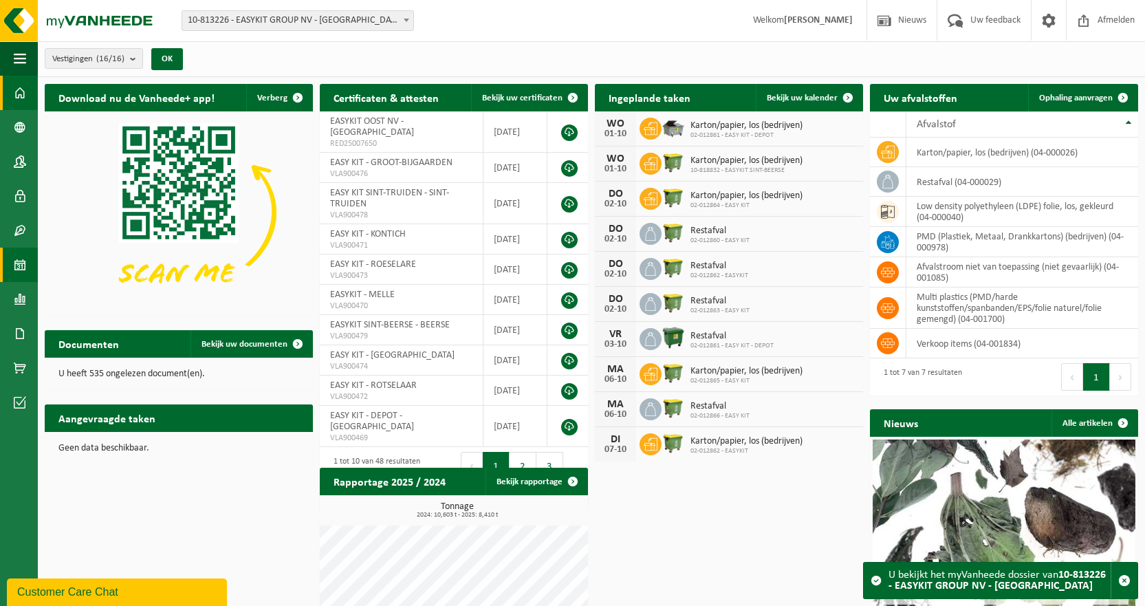
click at [19, 271] on span at bounding box center [20, 265] width 12 height 34
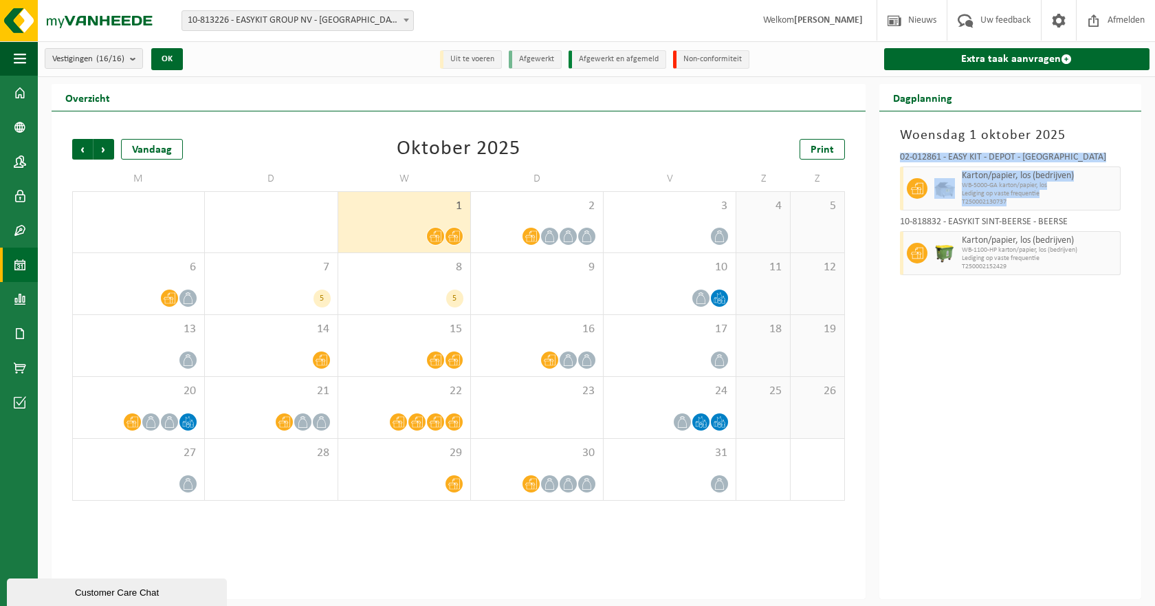
drag, startPoint x: 895, startPoint y: 157, endPoint x: 1094, endPoint y: 201, distance: 203.5
click at [1094, 201] on div "02-012861 - EASY KIT - DEPOT - KONTICH Karton/papier, los (bedrijven) WB-5000-G…" at bounding box center [1010, 211] width 234 height 131
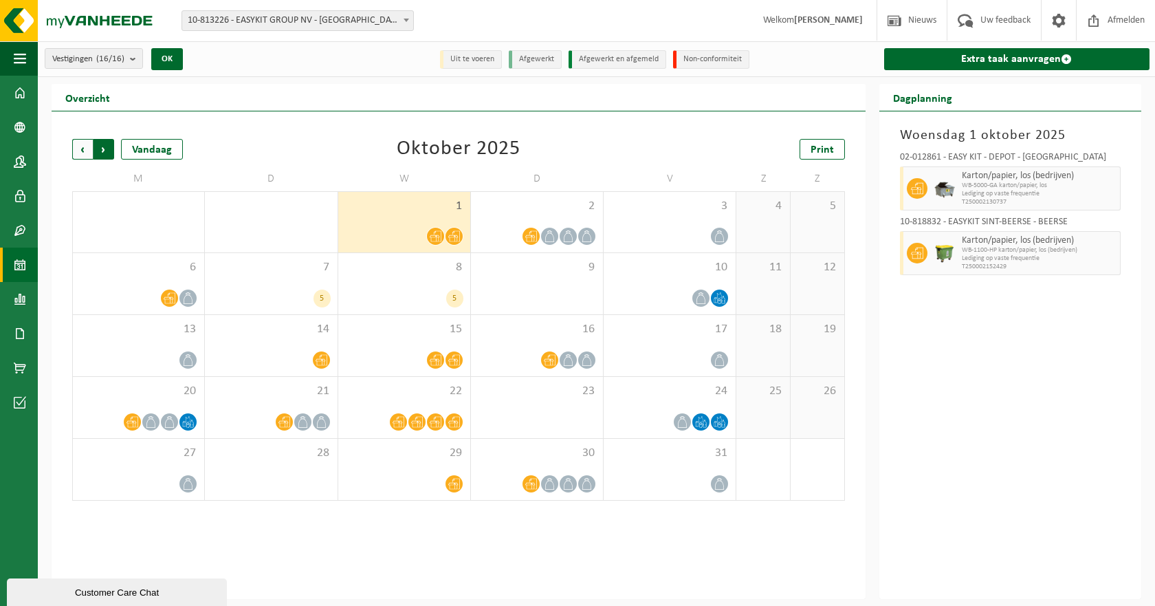
click at [88, 147] on span "Vorige" at bounding box center [82, 149] width 21 height 21
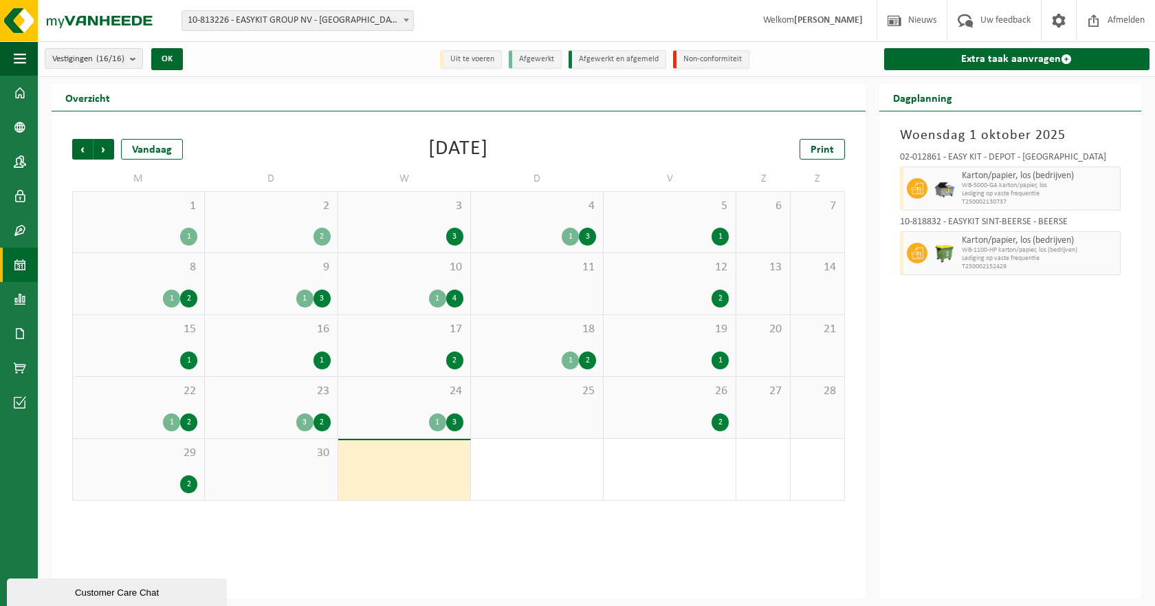
click at [122, 217] on div "1 1" at bounding box center [138, 222] width 131 height 61
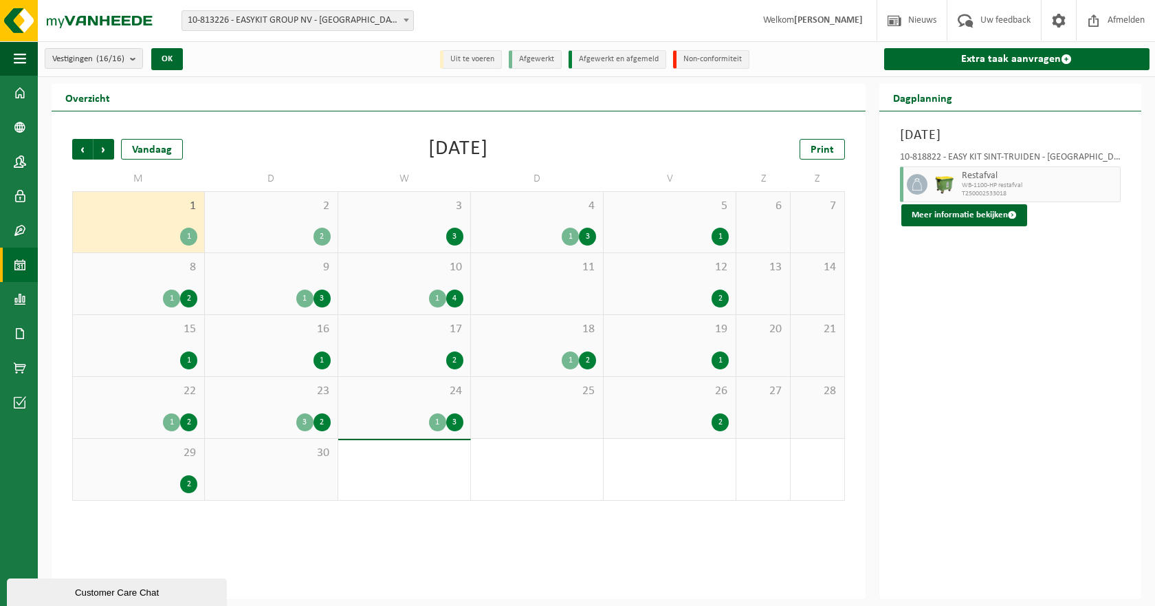
click at [133, 273] on span "8" at bounding box center [139, 267] width 118 height 15
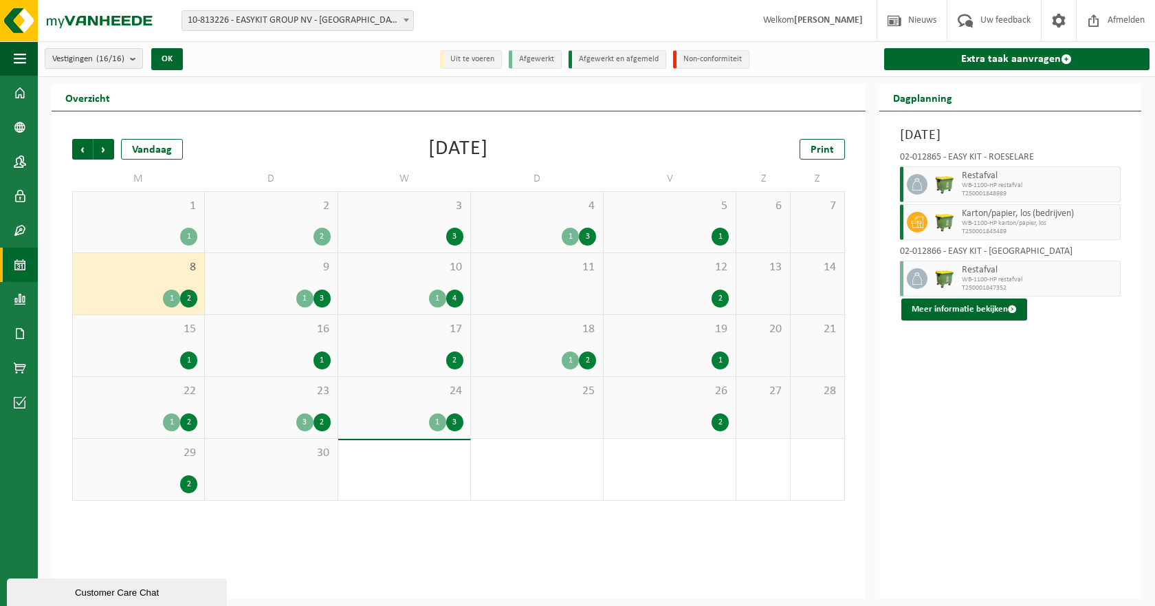
click at [392, 22] on span "10-813226 - EASYKIT GROUP NV - [GEOGRAPHIC_DATA]" at bounding box center [297, 20] width 231 height 19
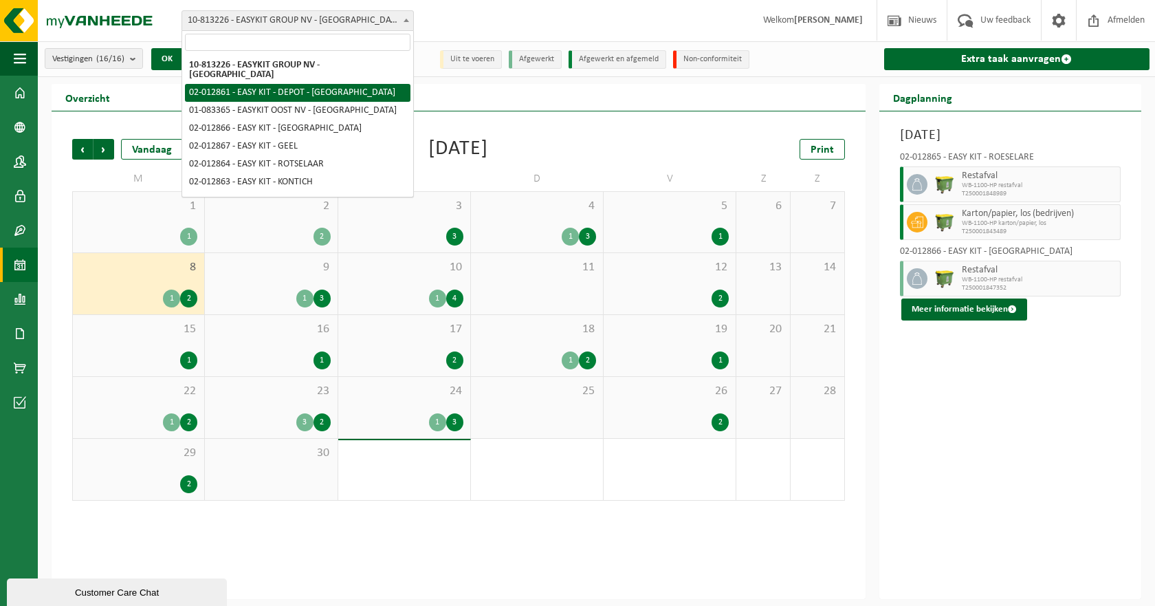
select select "3949"
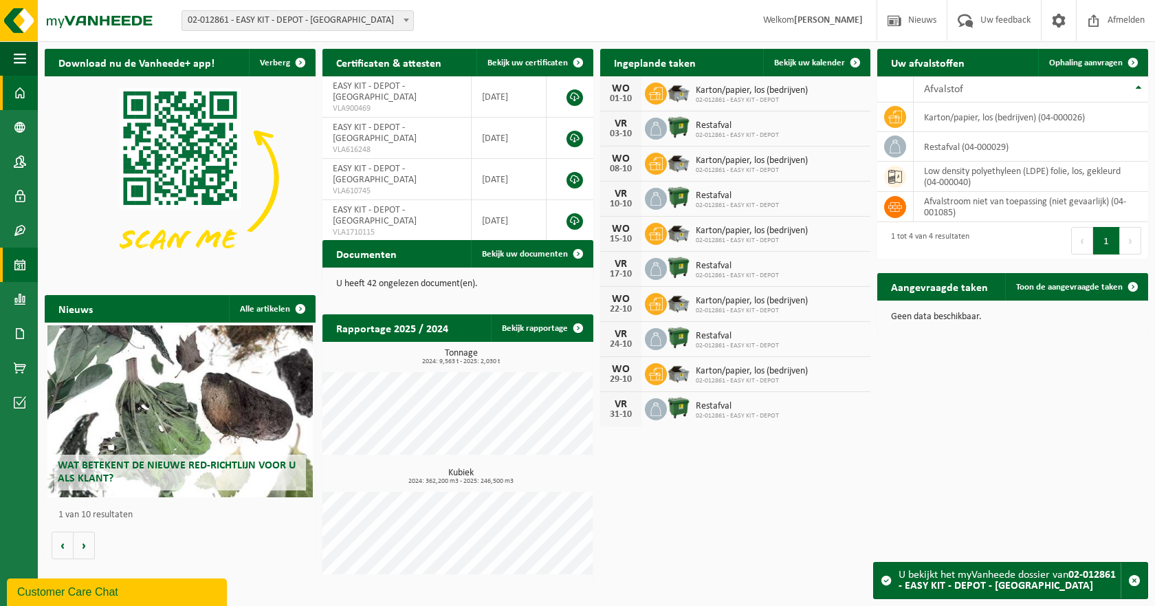
click at [23, 269] on span at bounding box center [20, 265] width 12 height 34
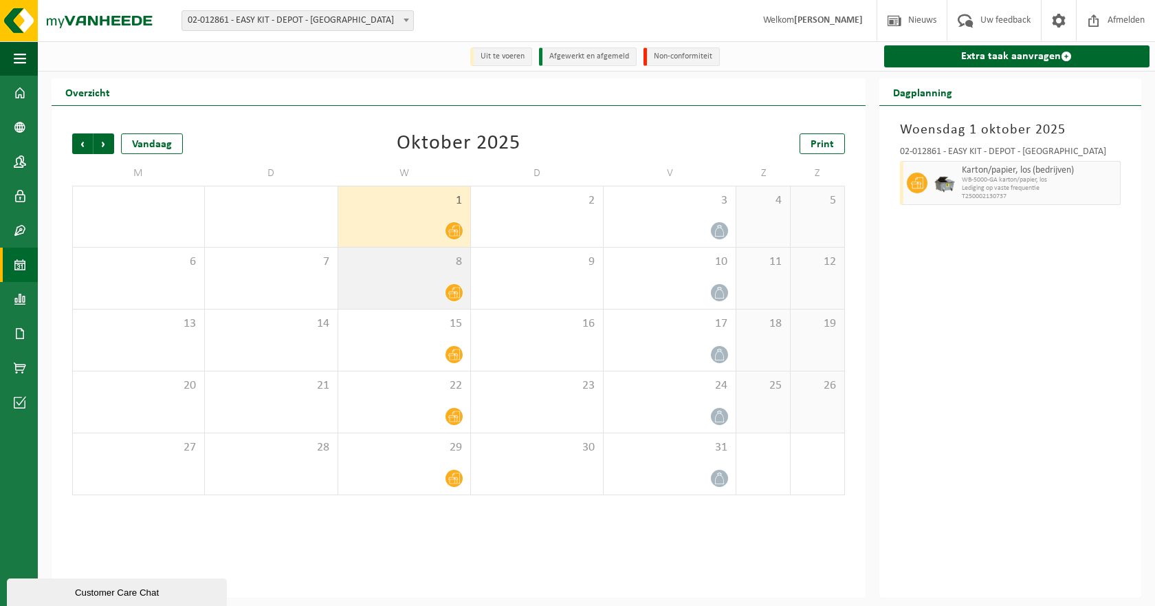
click at [373, 292] on div at bounding box center [404, 292] width 118 height 19
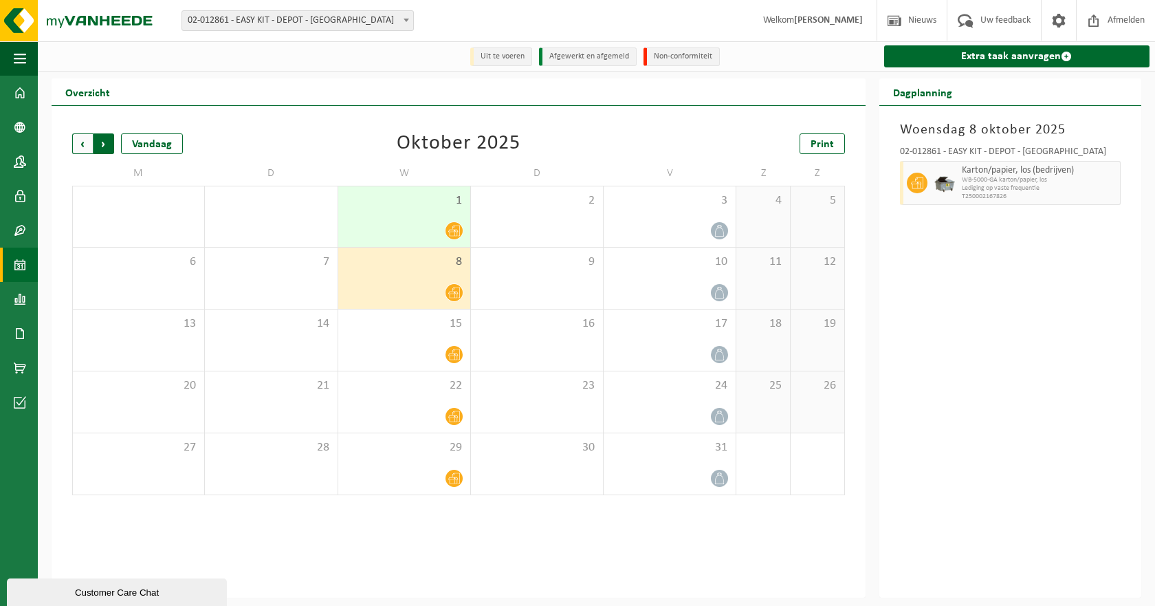
click at [82, 144] on span "Vorige" at bounding box center [82, 143] width 21 height 21
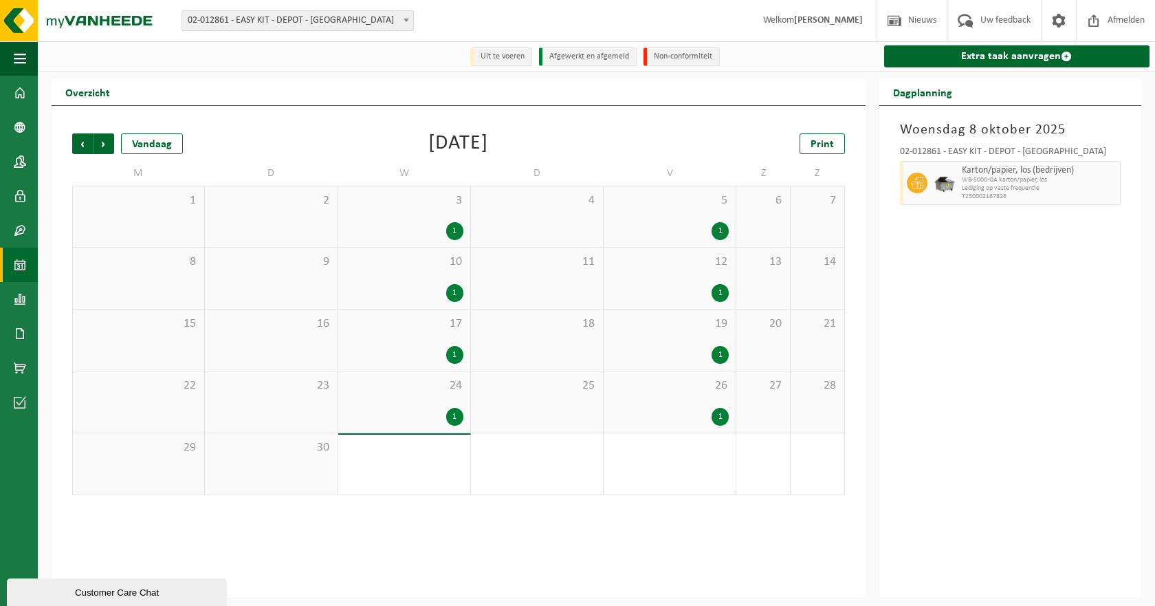
click at [380, 219] on div "3 1" at bounding box center [404, 216] width 132 height 61
click at [395, 281] on div "10 1" at bounding box center [404, 278] width 132 height 61
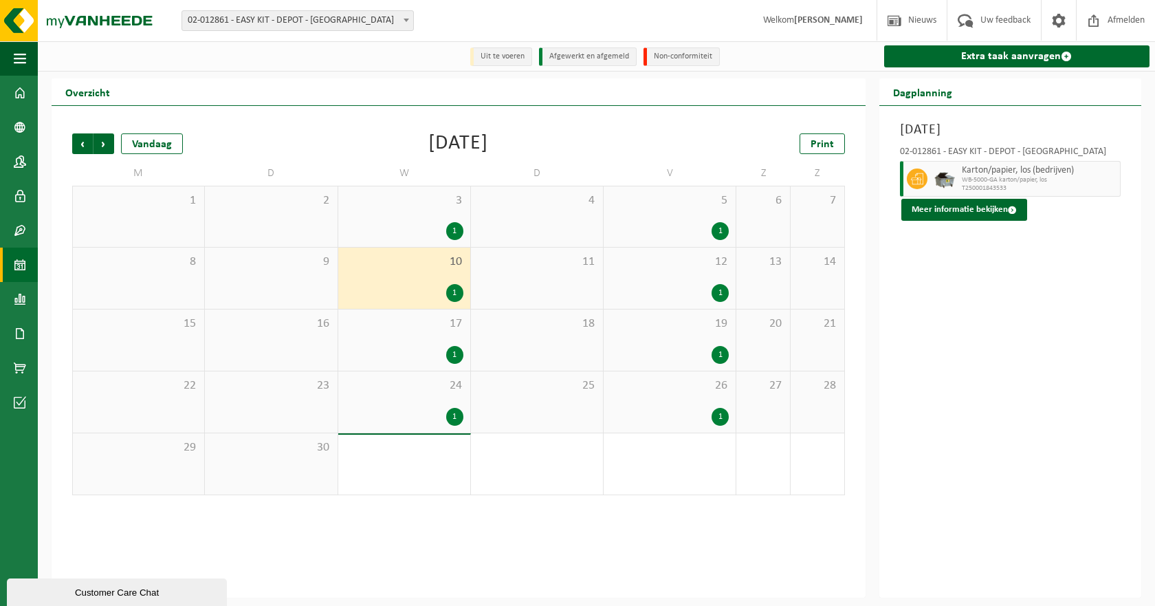
click at [395, 323] on span "17" at bounding box center [404, 323] width 118 height 15
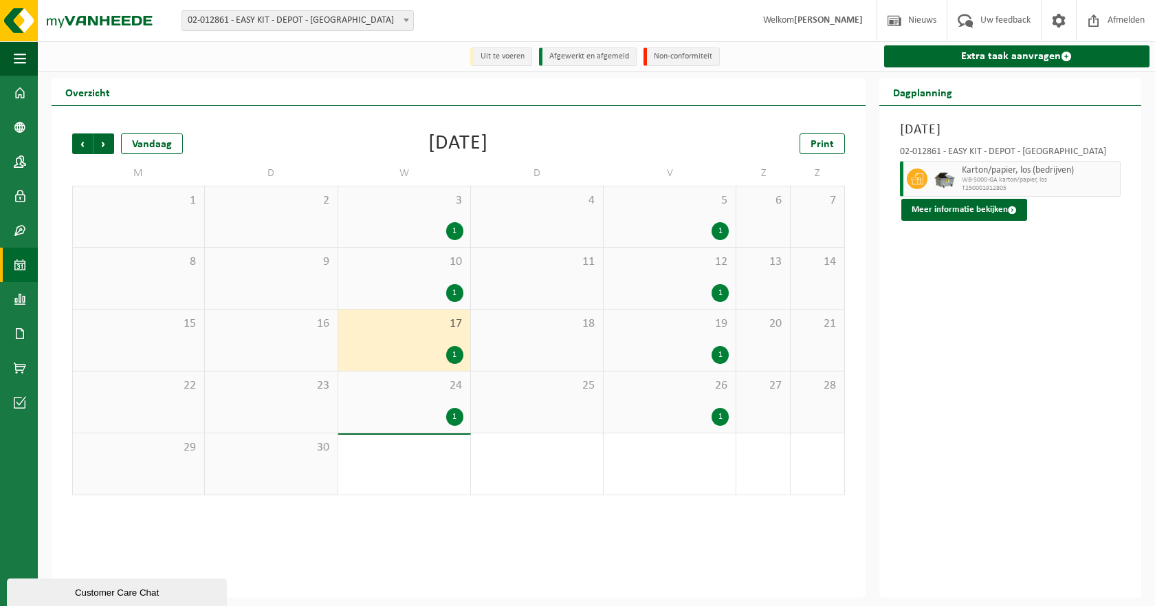
click at [402, 390] on span "24" at bounding box center [404, 385] width 118 height 15
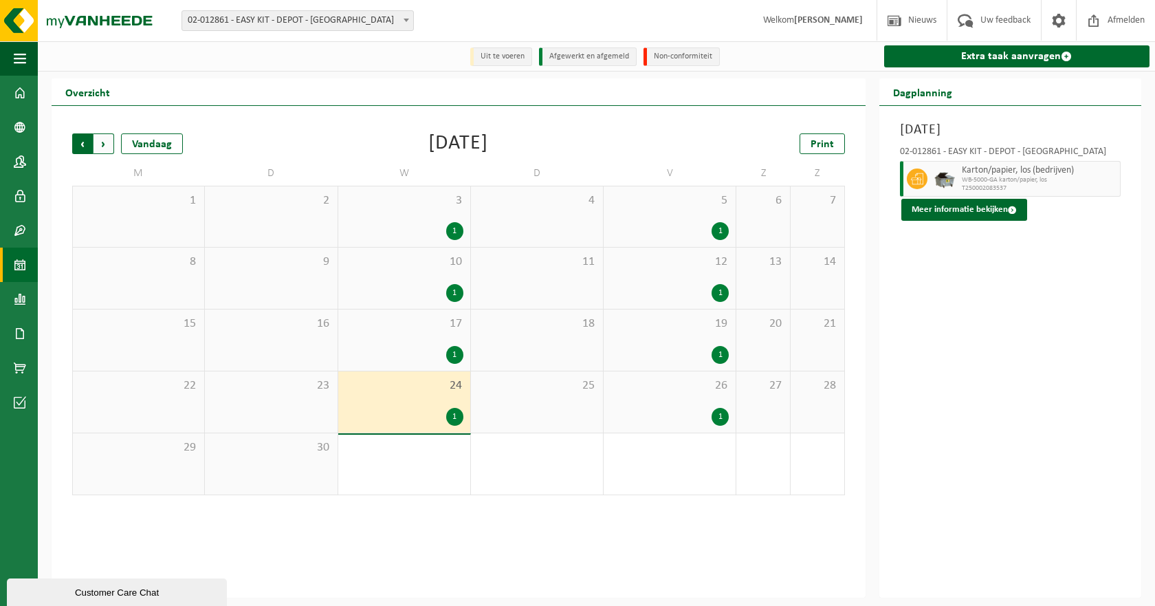
click at [111, 150] on span "Volgende" at bounding box center [104, 143] width 21 height 21
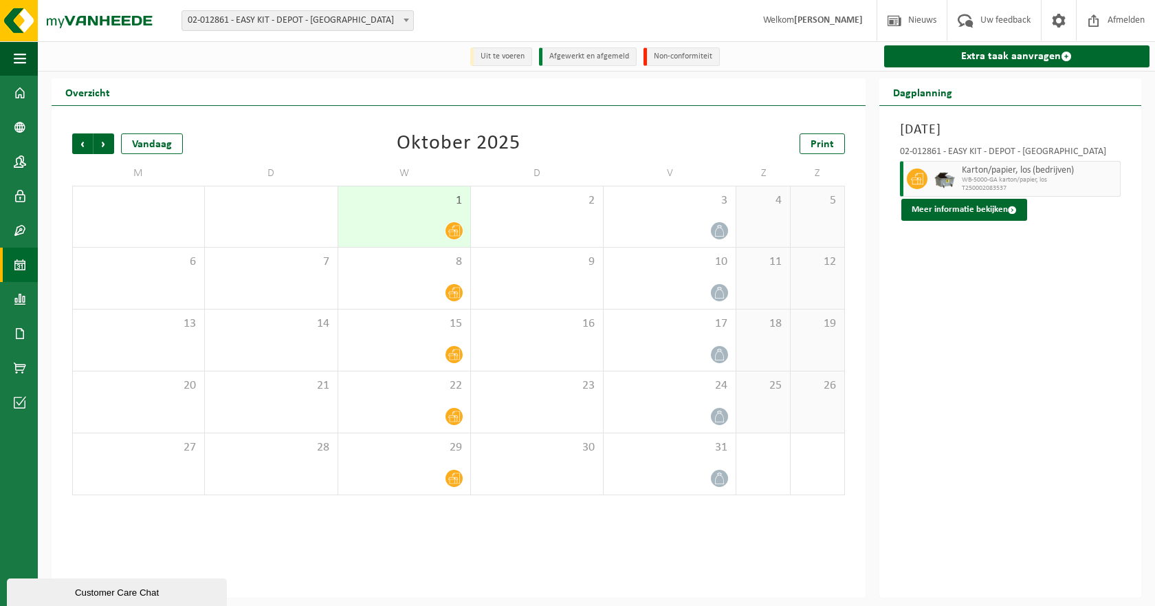
click at [299, 30] on span "02-012861 - EASY KIT - DEPOT - [GEOGRAPHIC_DATA]" at bounding box center [297, 20] width 231 height 19
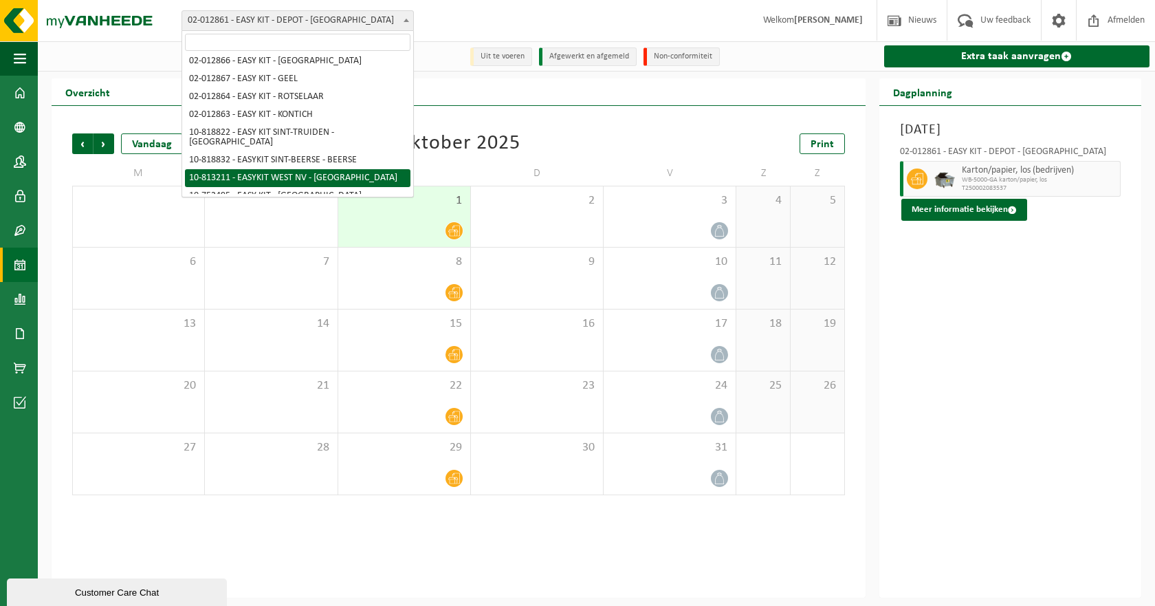
scroll to position [80, 0]
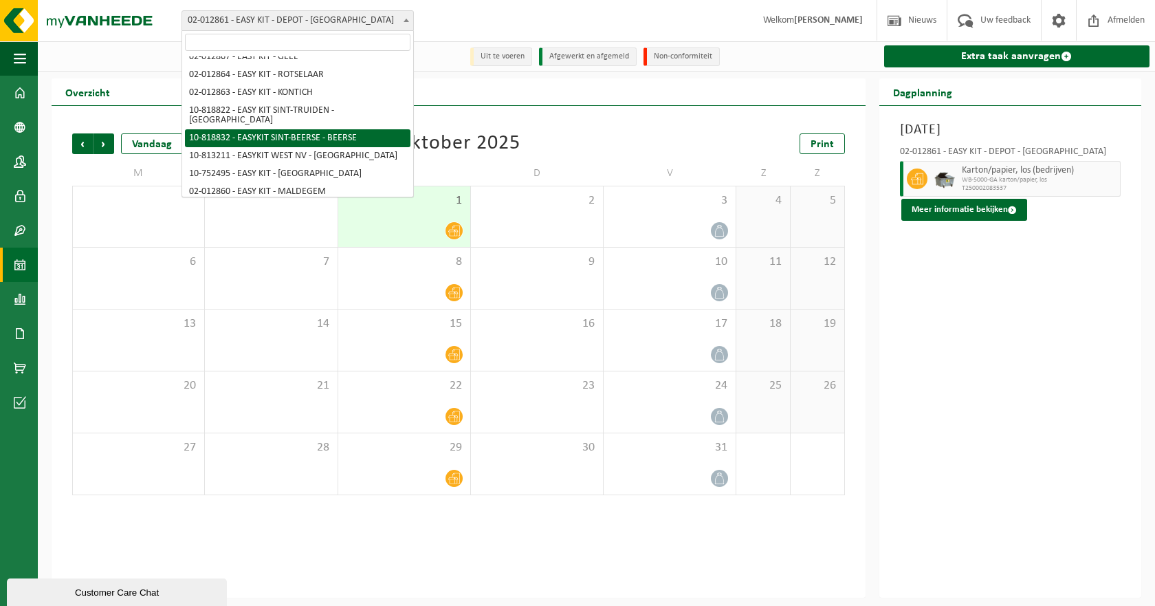
select select "39255"
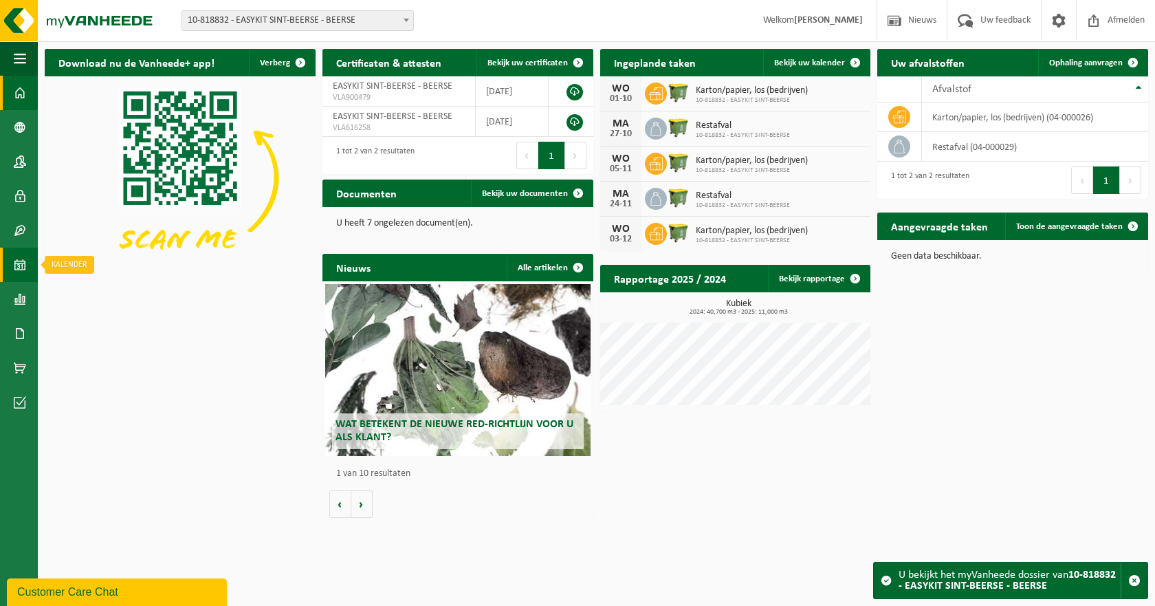
click at [19, 262] on span at bounding box center [20, 265] width 12 height 34
